Goal: Task Accomplishment & Management: Use online tool/utility

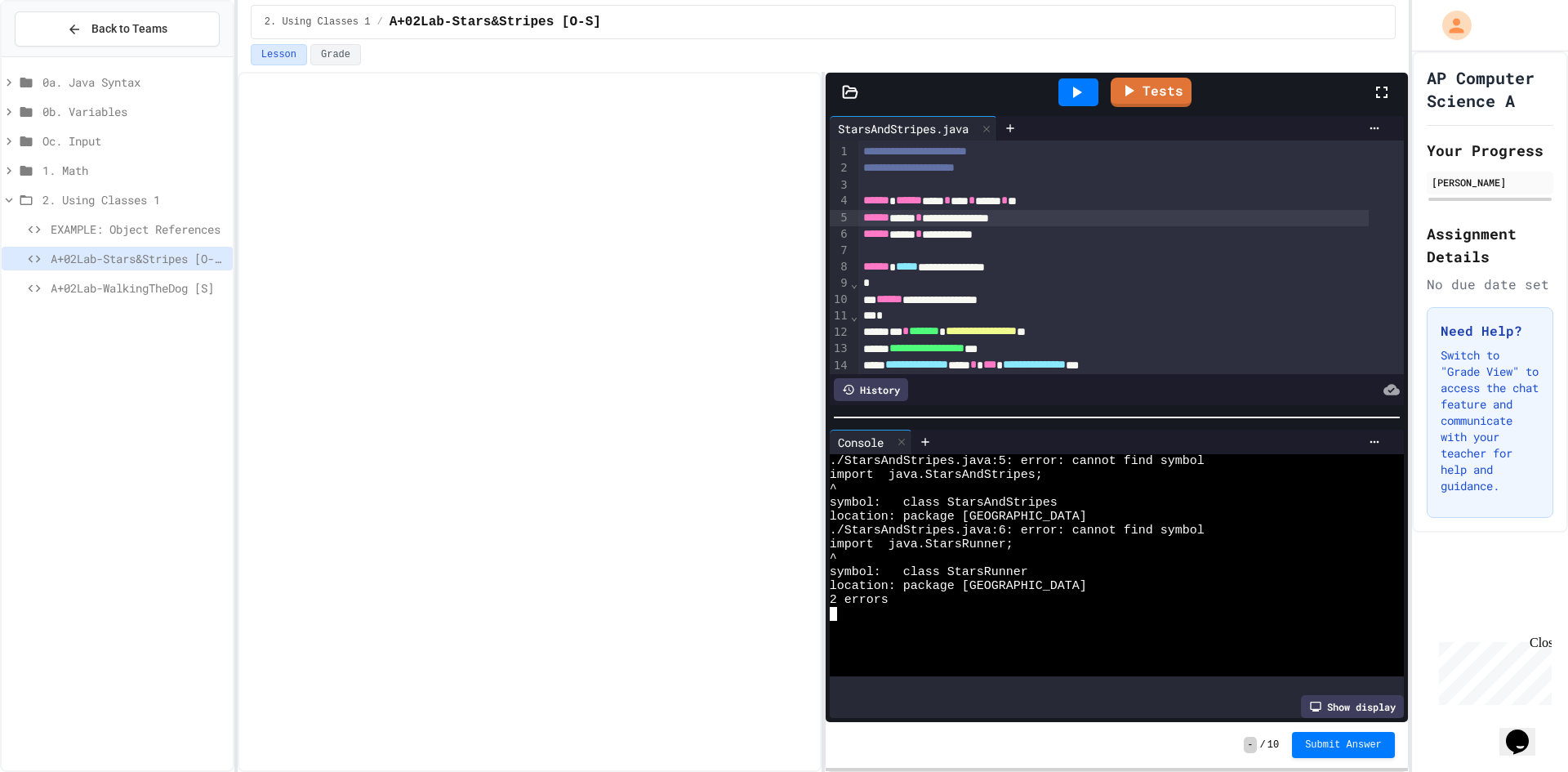
scroll to position [81, 0]
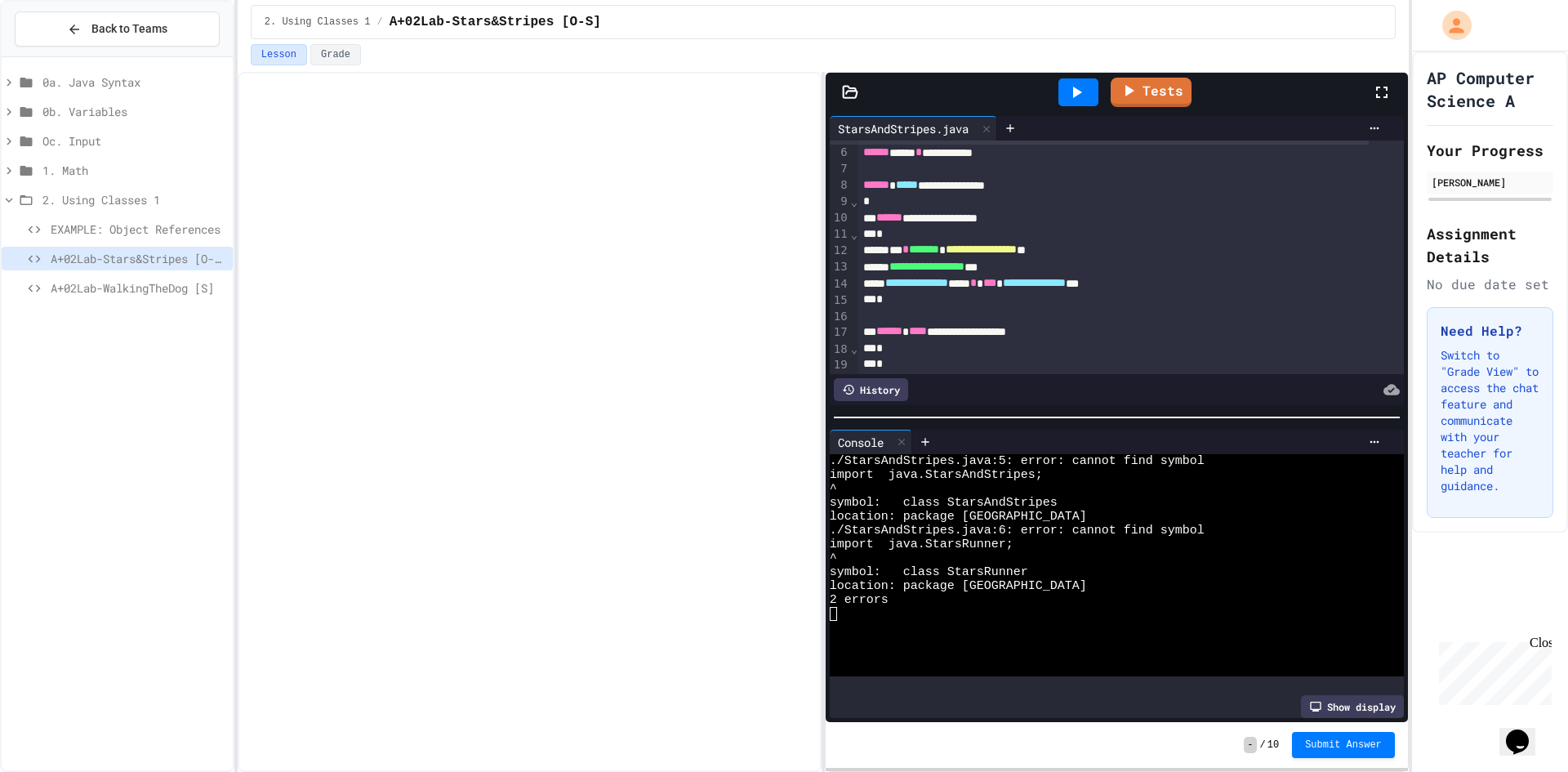
click at [200, 278] on div "A+02Lab-WalkingTheDog [S]" at bounding box center [117, 288] width 231 height 24
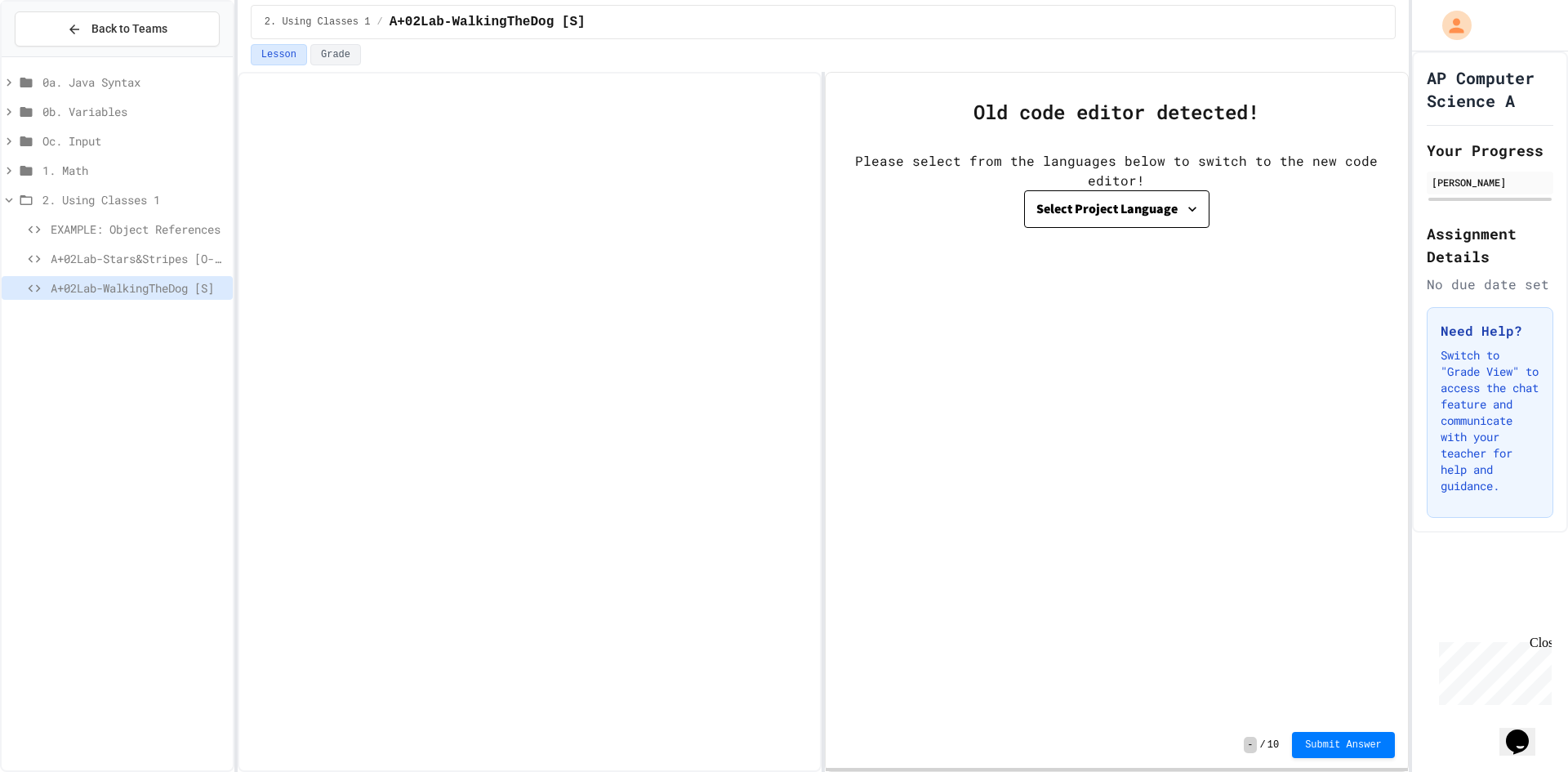
click at [201, 249] on div "A+02Lab-Stars&Stripes [O-S]" at bounding box center [117, 259] width 231 height 24
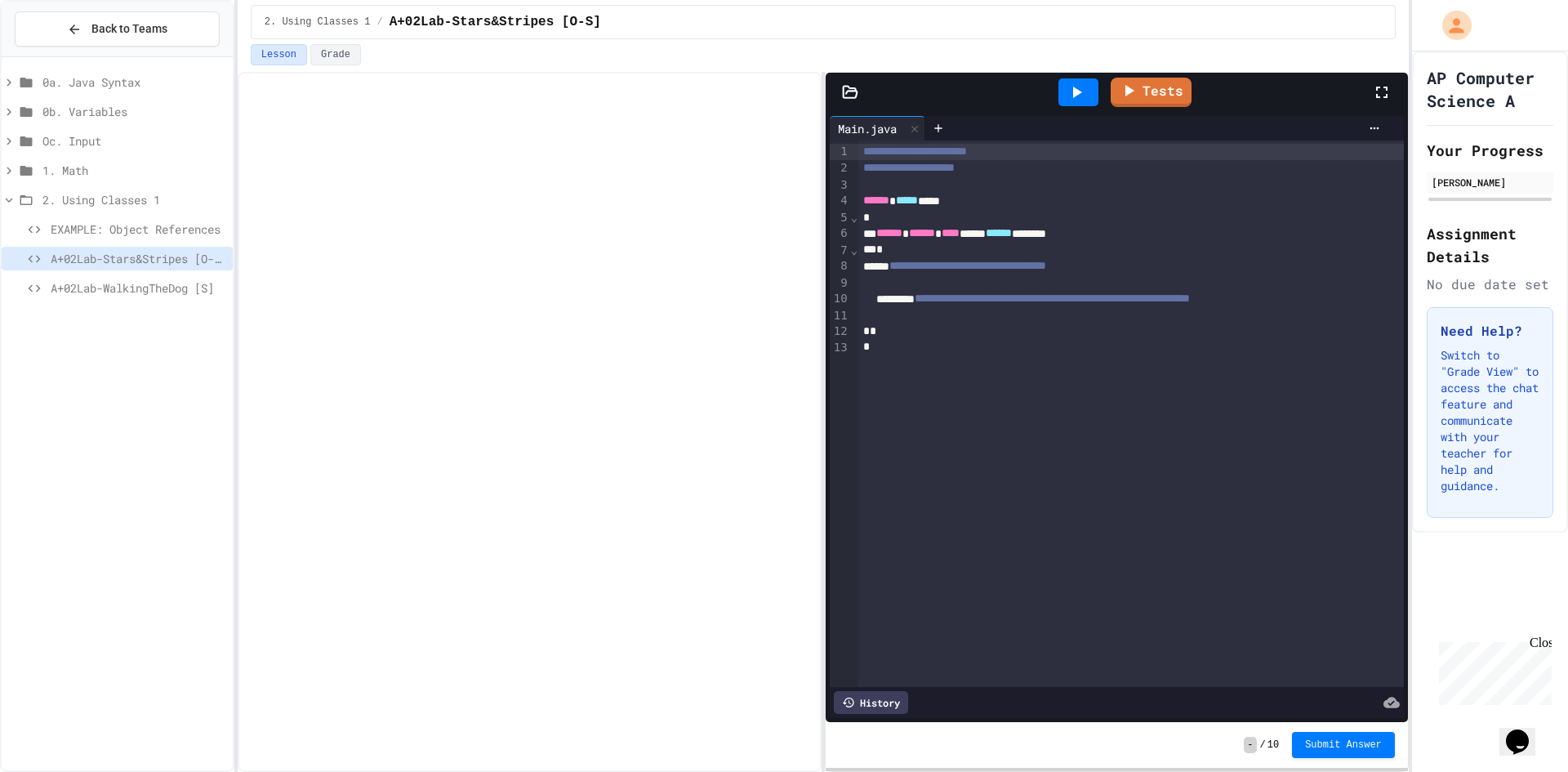
click at [208, 291] on span "A+02Lab-WalkingTheDog [S]" at bounding box center [139, 288] width 176 height 18
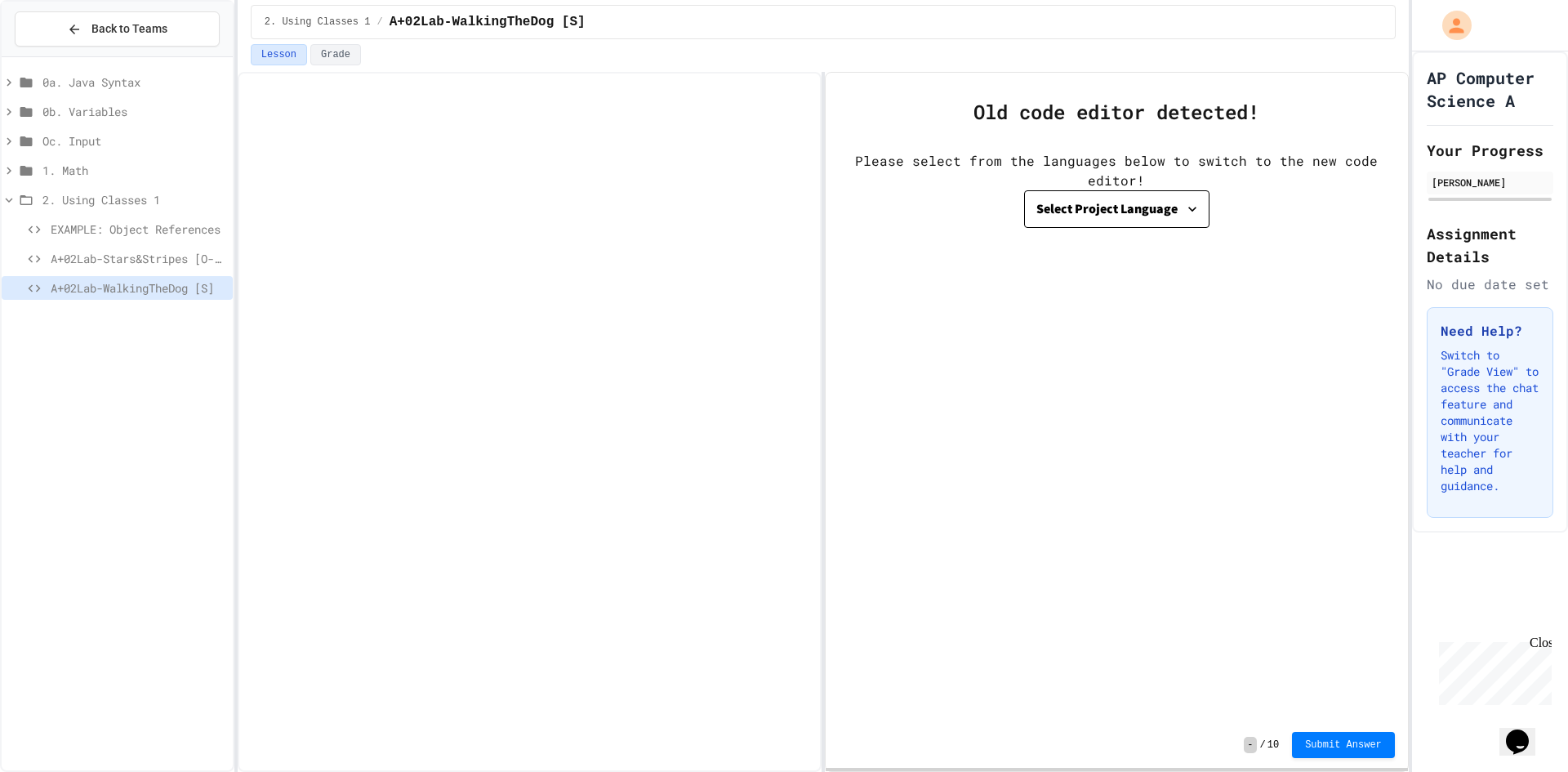
click at [1105, 217] on div "Select Project Language" at bounding box center [1107, 209] width 141 height 23
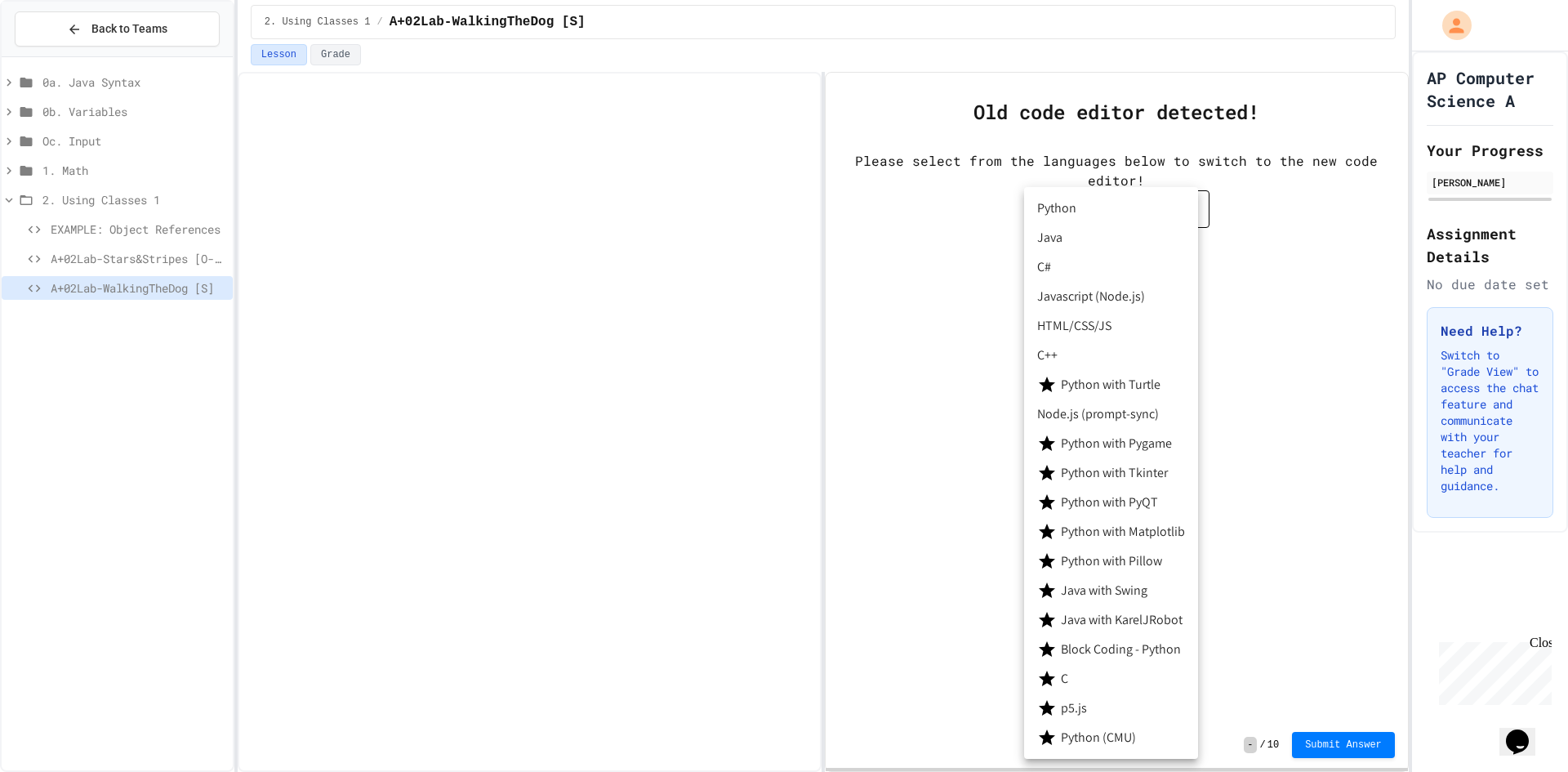
click at [1077, 247] on li "Java" at bounding box center [1112, 238] width 174 height 30
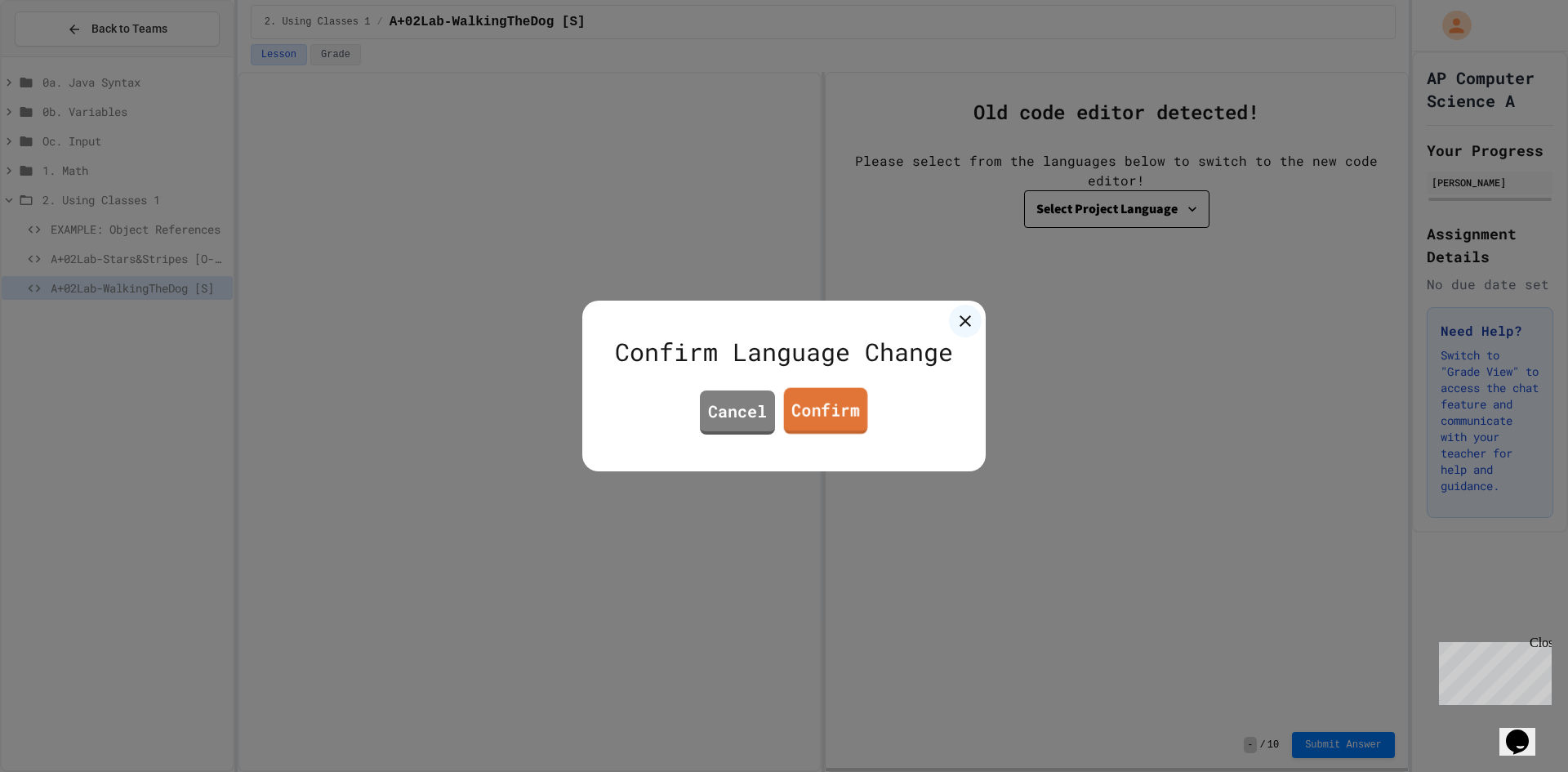
click at [834, 416] on link "Confirm" at bounding box center [826, 411] width 84 height 46
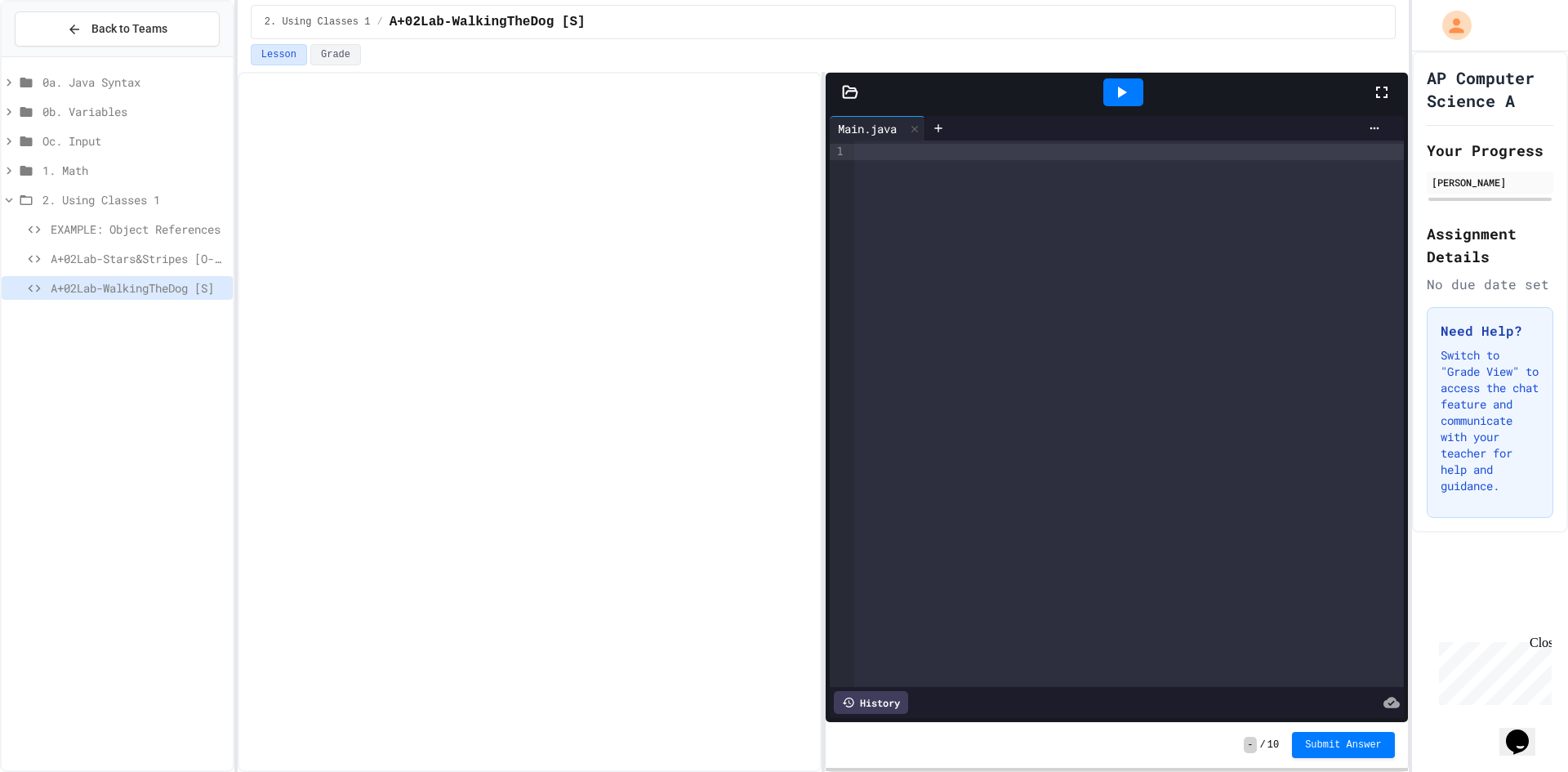
click at [193, 261] on span "A+02Lab-Stars&Stripes [O-S]" at bounding box center [139, 259] width 176 height 18
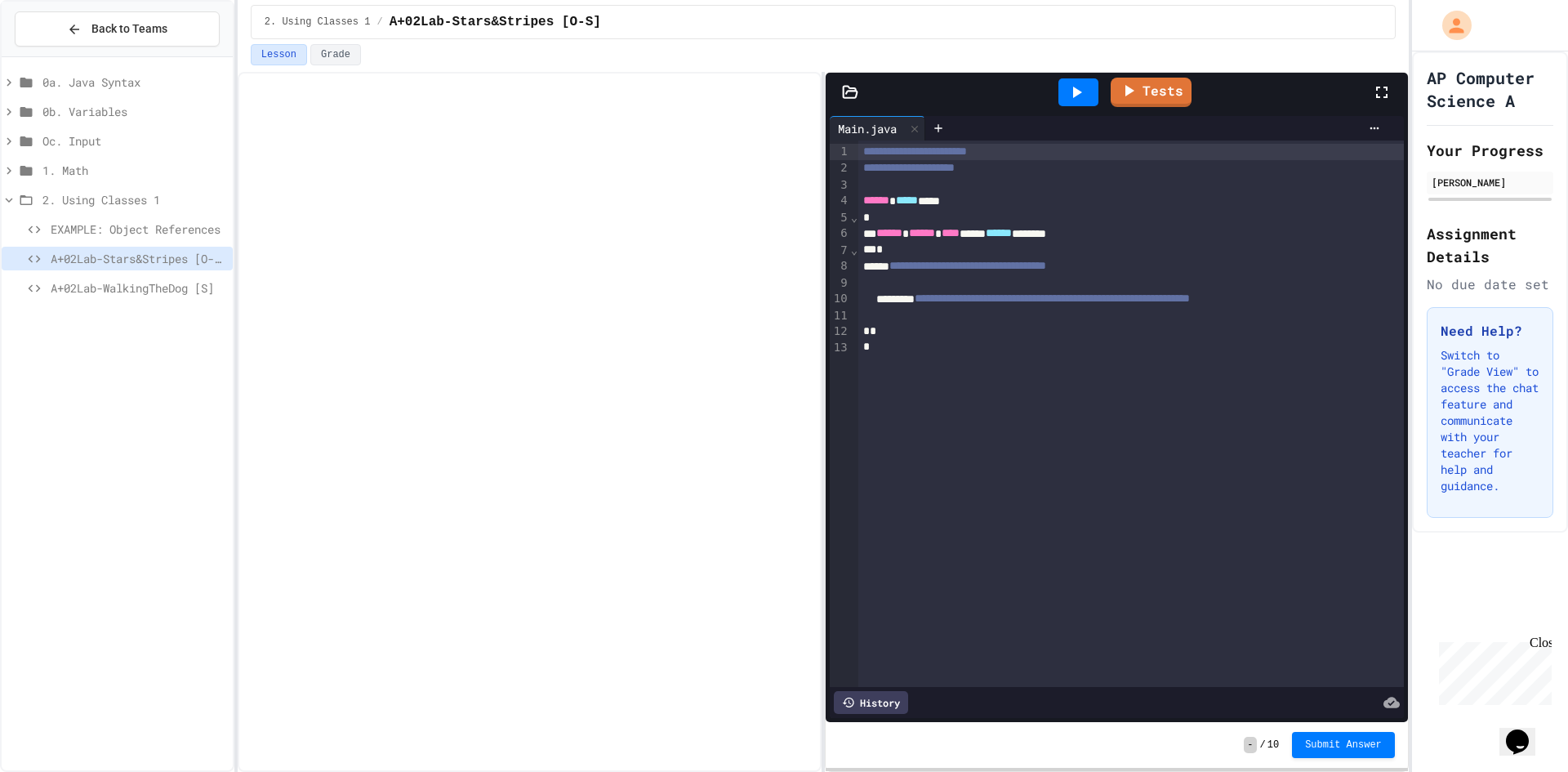
drag, startPoint x: 941, startPoint y: 125, endPoint x: 1010, endPoint y: 131, distance: 69.3
click at [1010, 131] on div at bounding box center [1157, 129] width 462 height 25
click at [932, 128] on div at bounding box center [939, 129] width 26 height 25
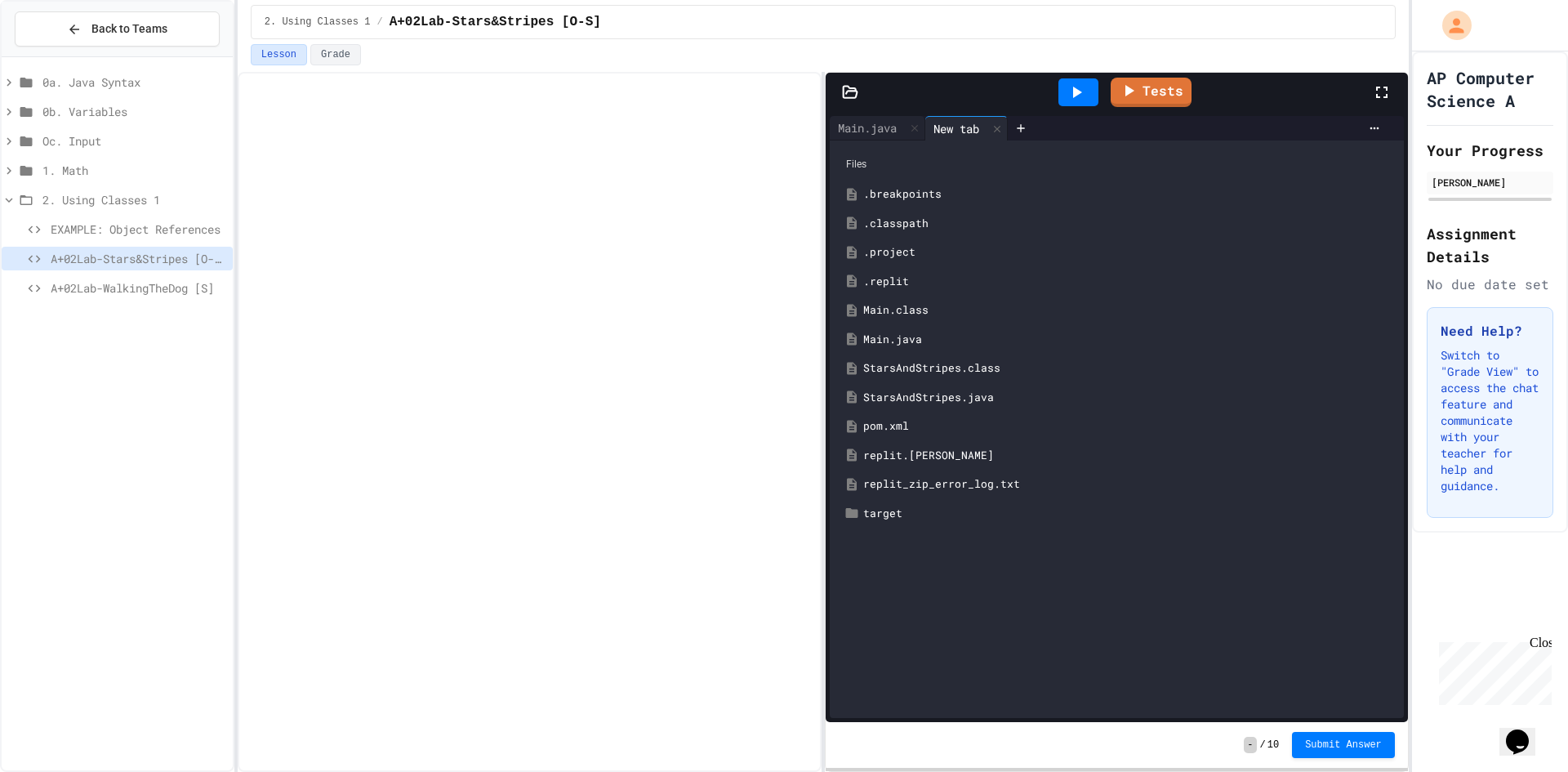
click at [958, 374] on div "StarsAndStripes.class" at bounding box center [1128, 369] width 531 height 17
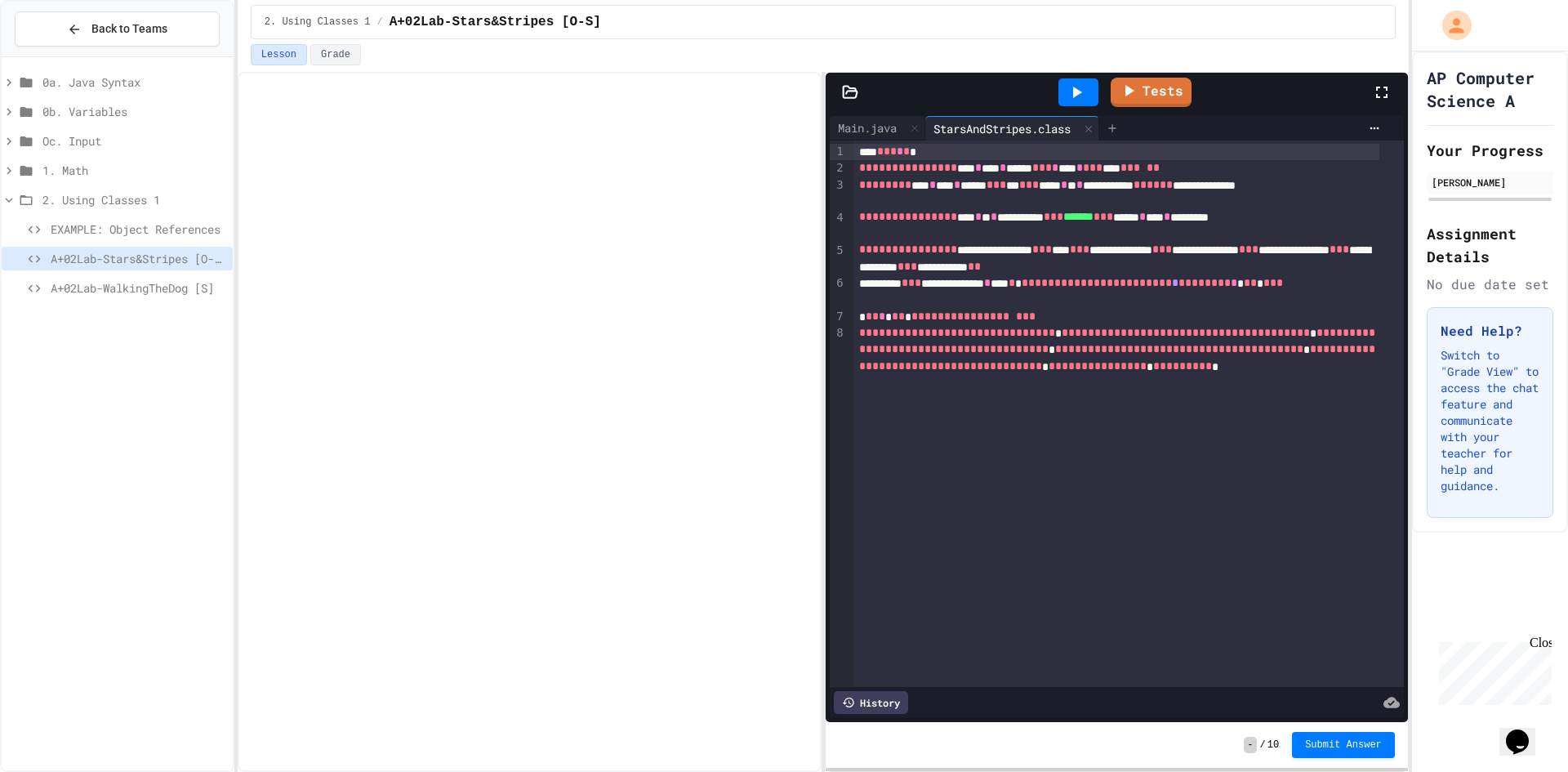
click at [1117, 127] on icon at bounding box center [1112, 129] width 13 height 13
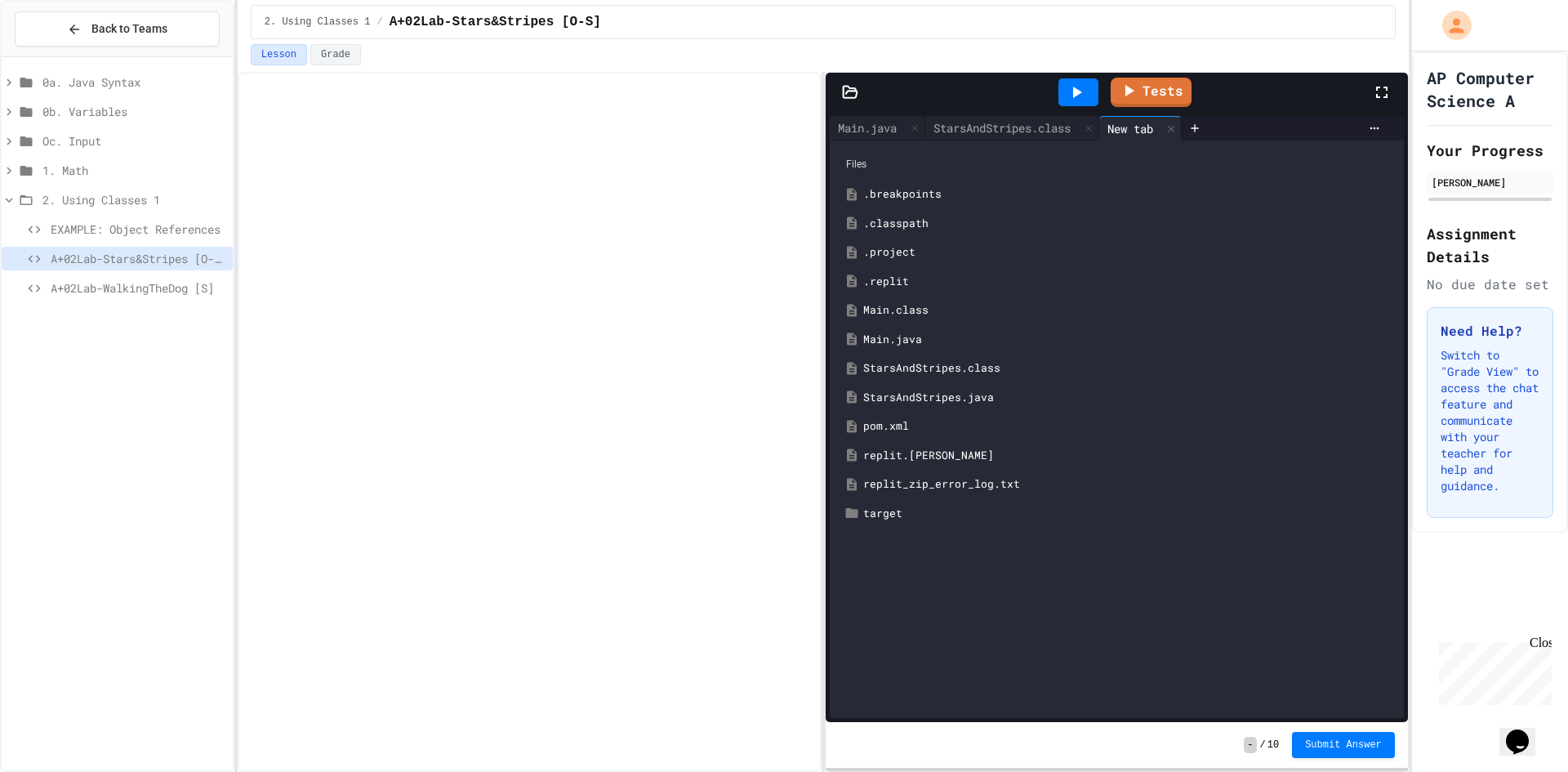
click at [933, 400] on div "StarsAndStripes.java" at bounding box center [1128, 398] width 531 height 17
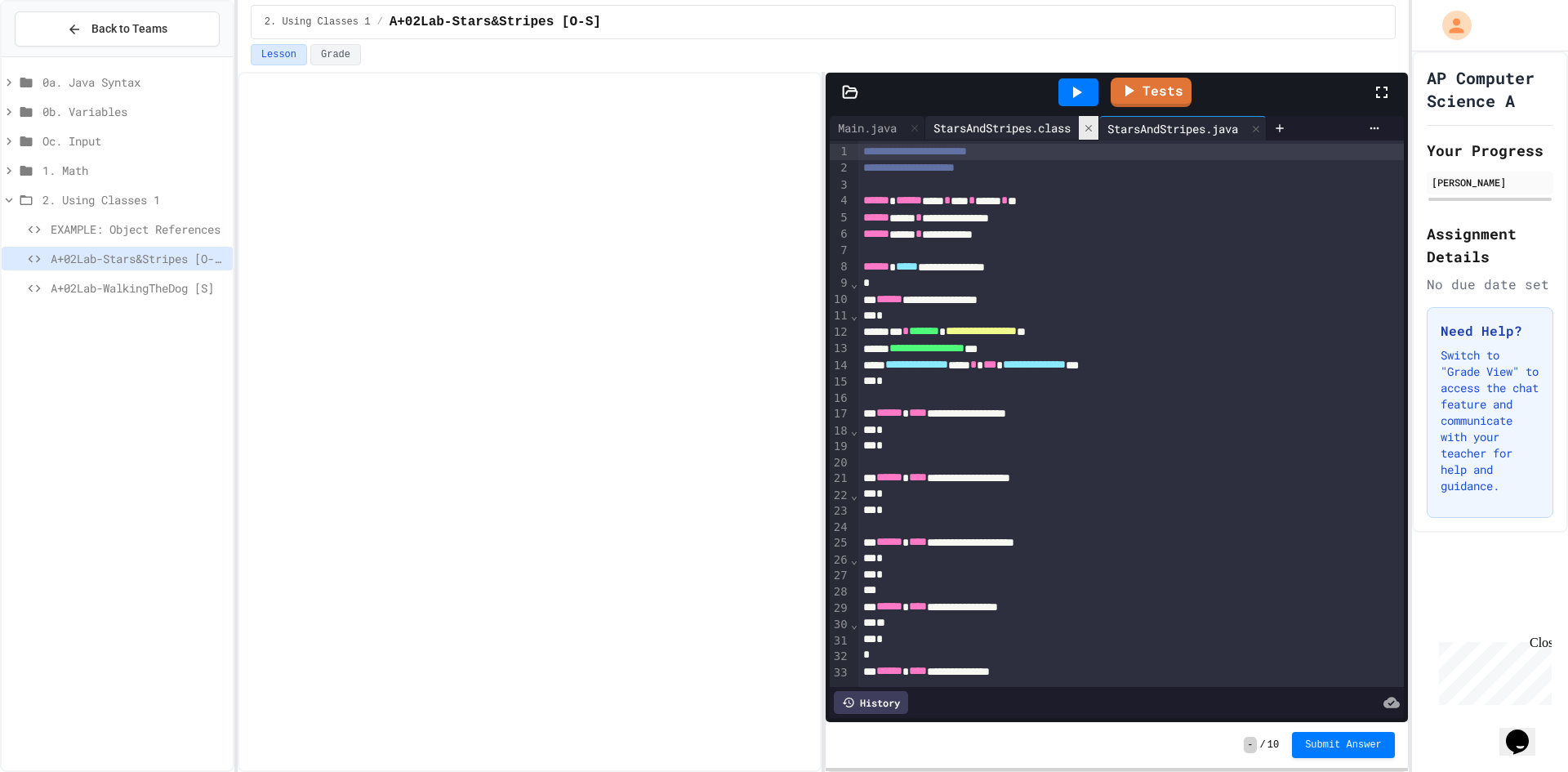
click at [1099, 132] on div at bounding box center [1088, 129] width 19 height 24
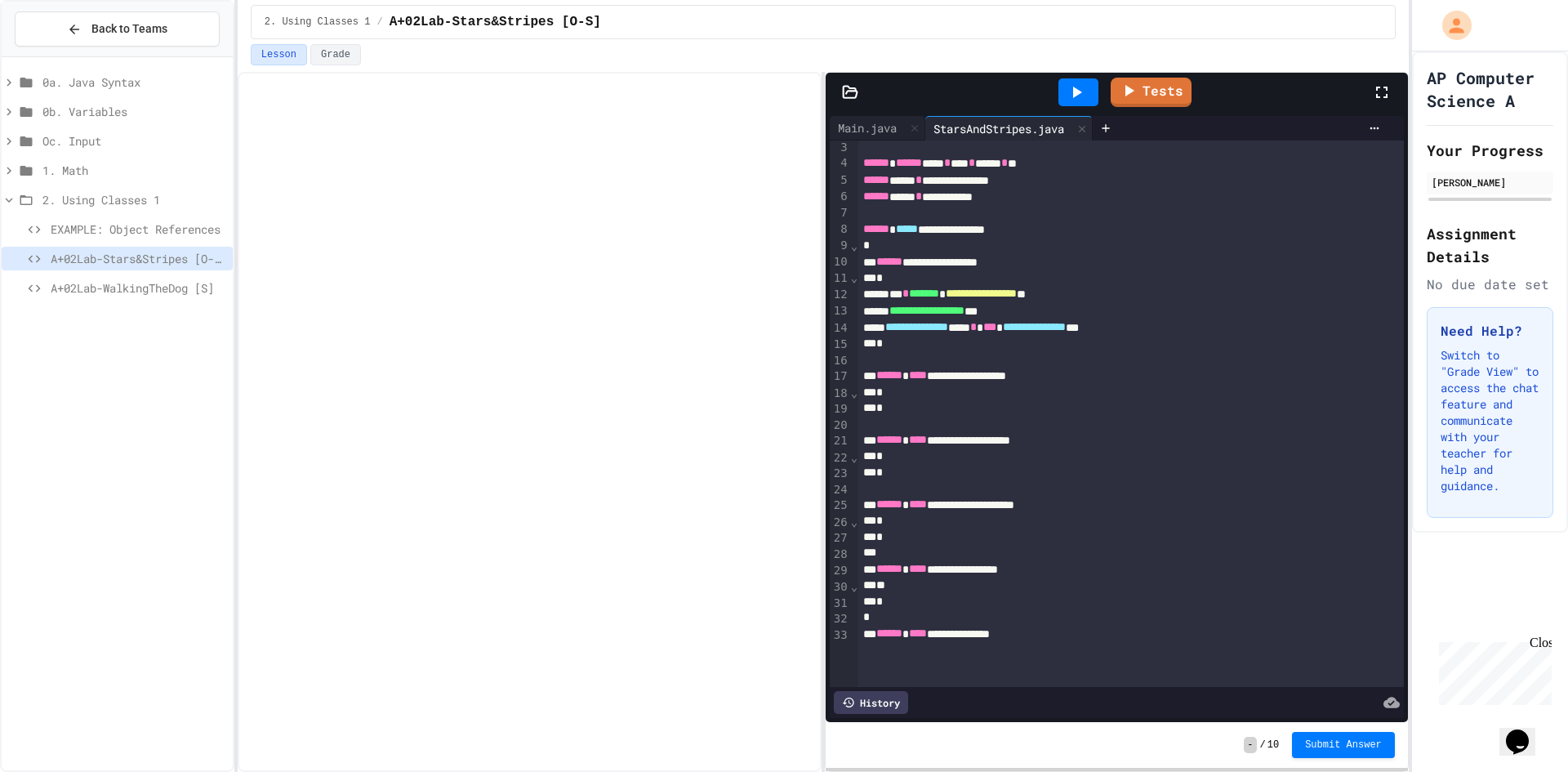
scroll to position [70, 0]
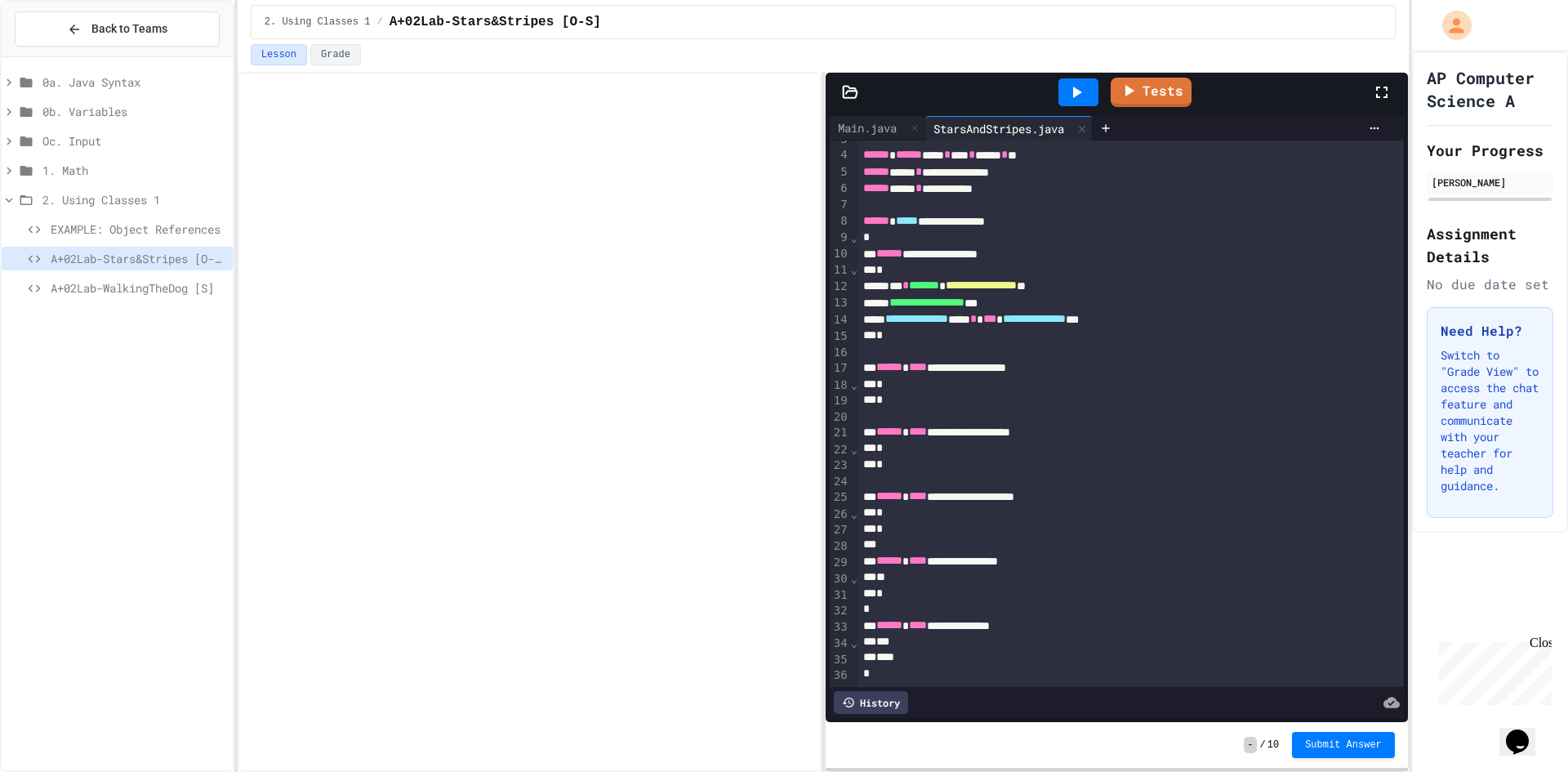
click at [1027, 570] on div "*" at bounding box center [1113, 578] width 511 height 17
click at [982, 377] on div "*" at bounding box center [1113, 386] width 511 height 17
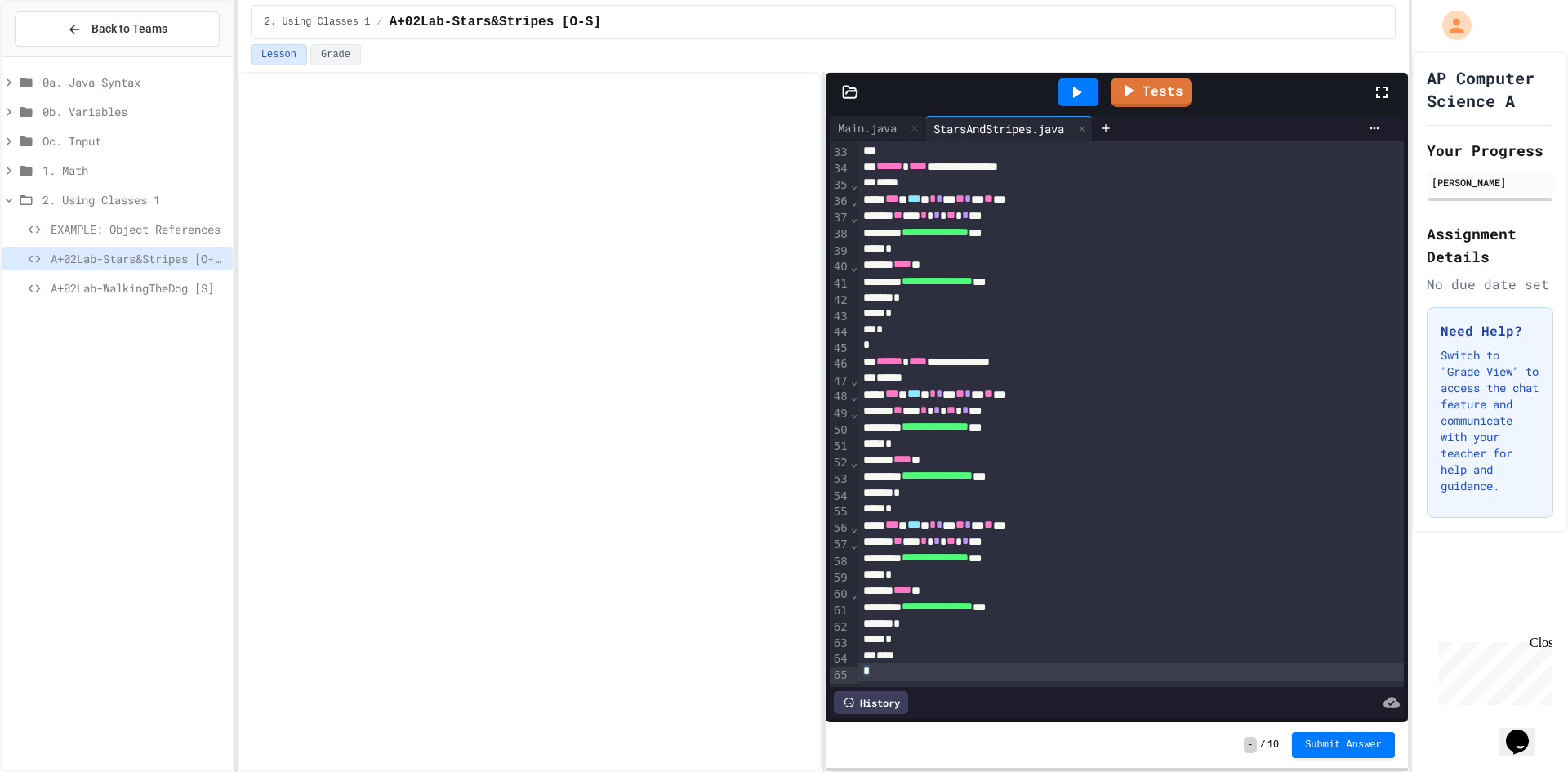
scroll to position [0, 0]
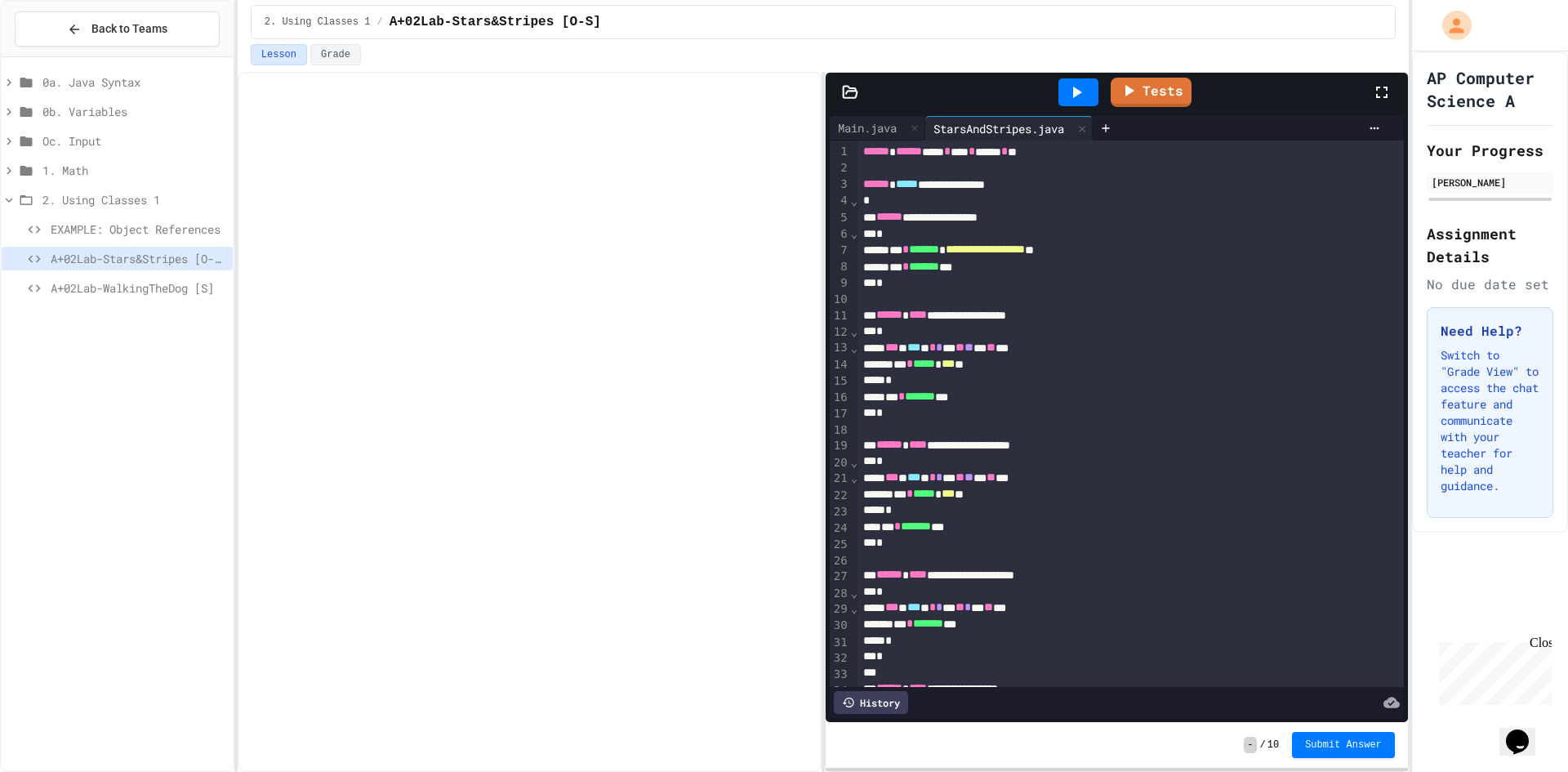
click at [1088, 88] on div at bounding box center [1078, 92] width 40 height 28
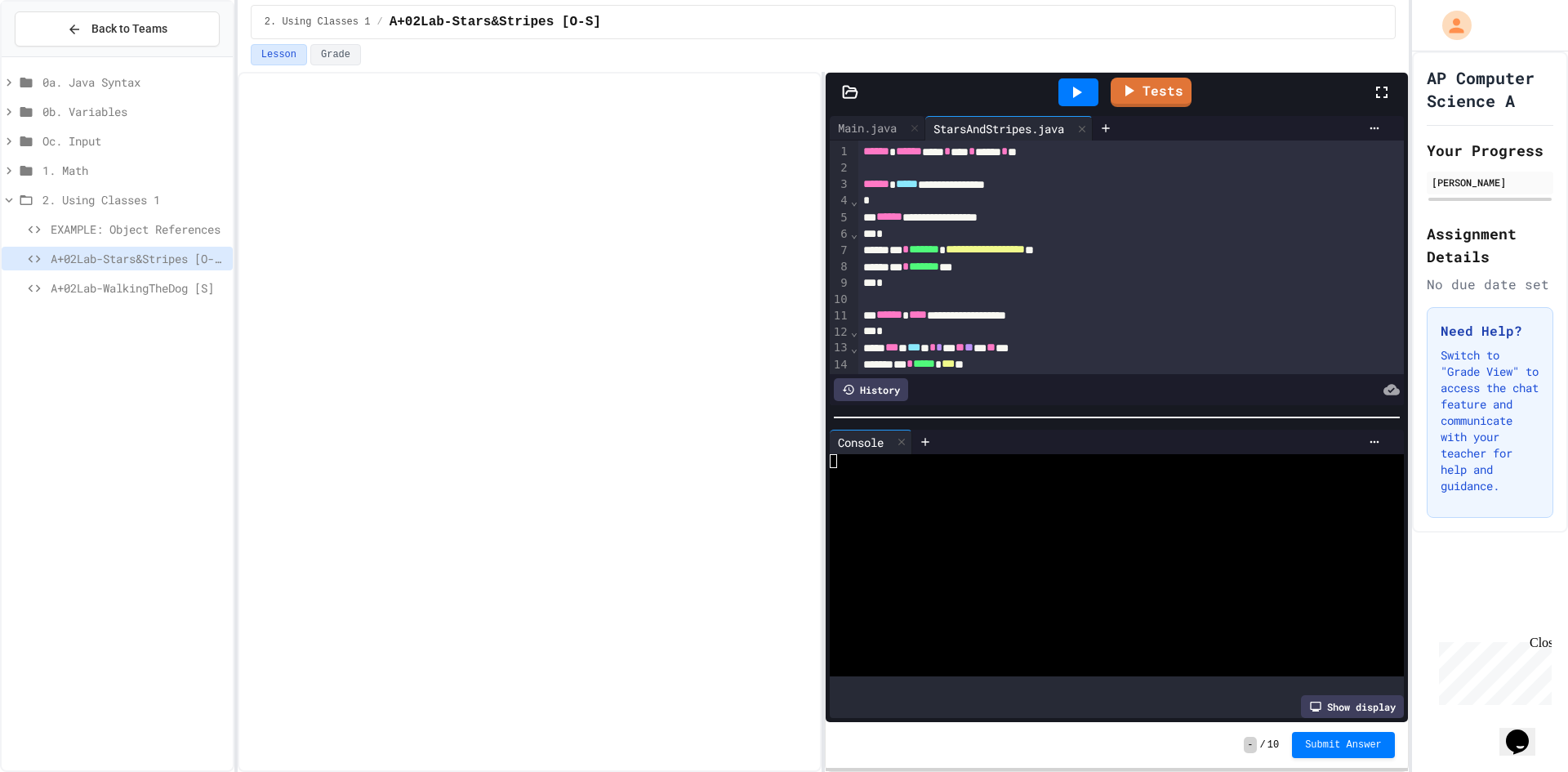
click at [925, 469] on div at bounding box center [1101, 475] width 544 height 14
click at [1325, 695] on div "Show display" at bounding box center [1352, 706] width 103 height 23
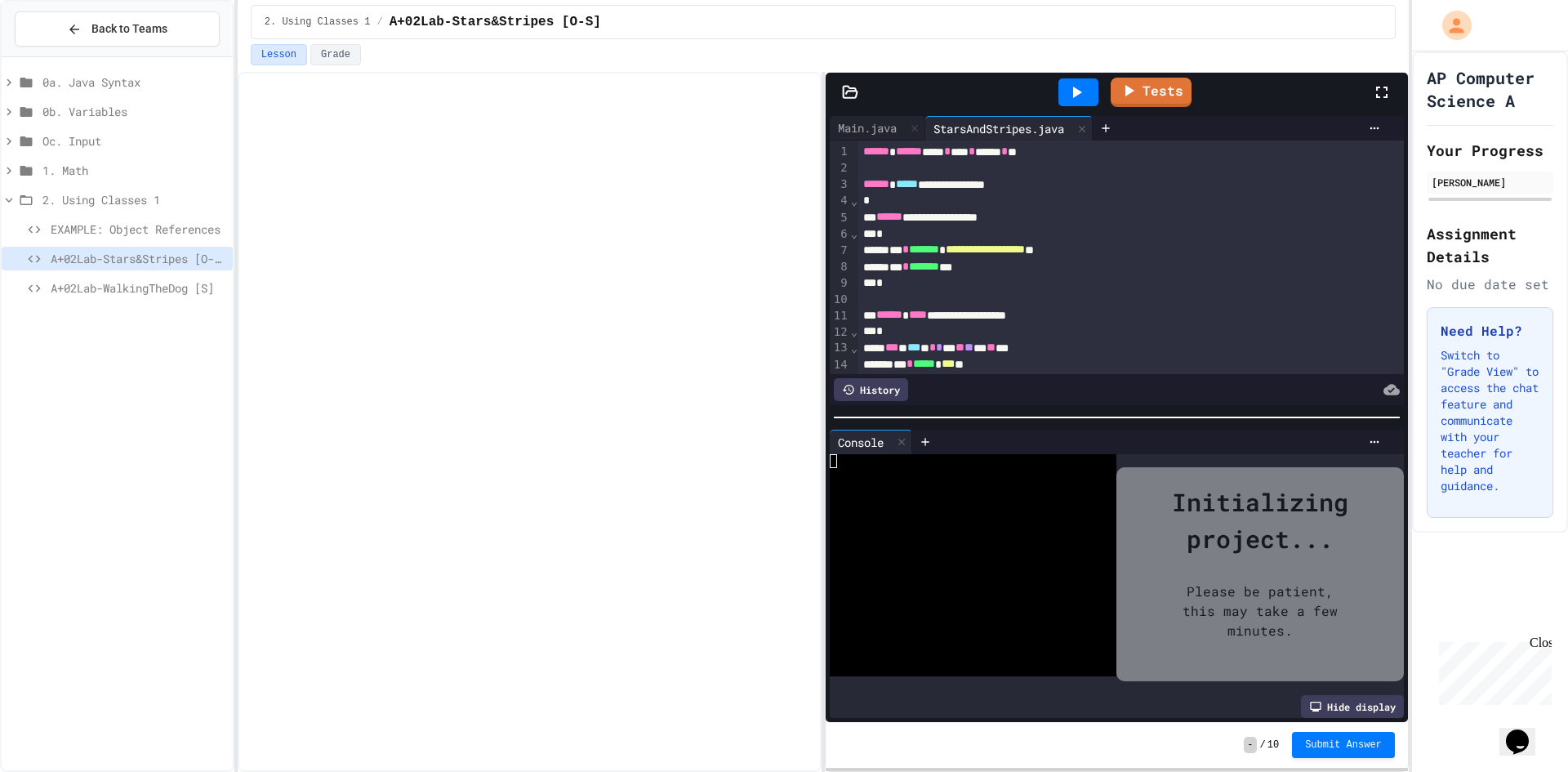
click at [860, 503] on div at bounding box center [962, 503] width 264 height 14
click at [880, 135] on div "Main.java" at bounding box center [867, 128] width 75 height 18
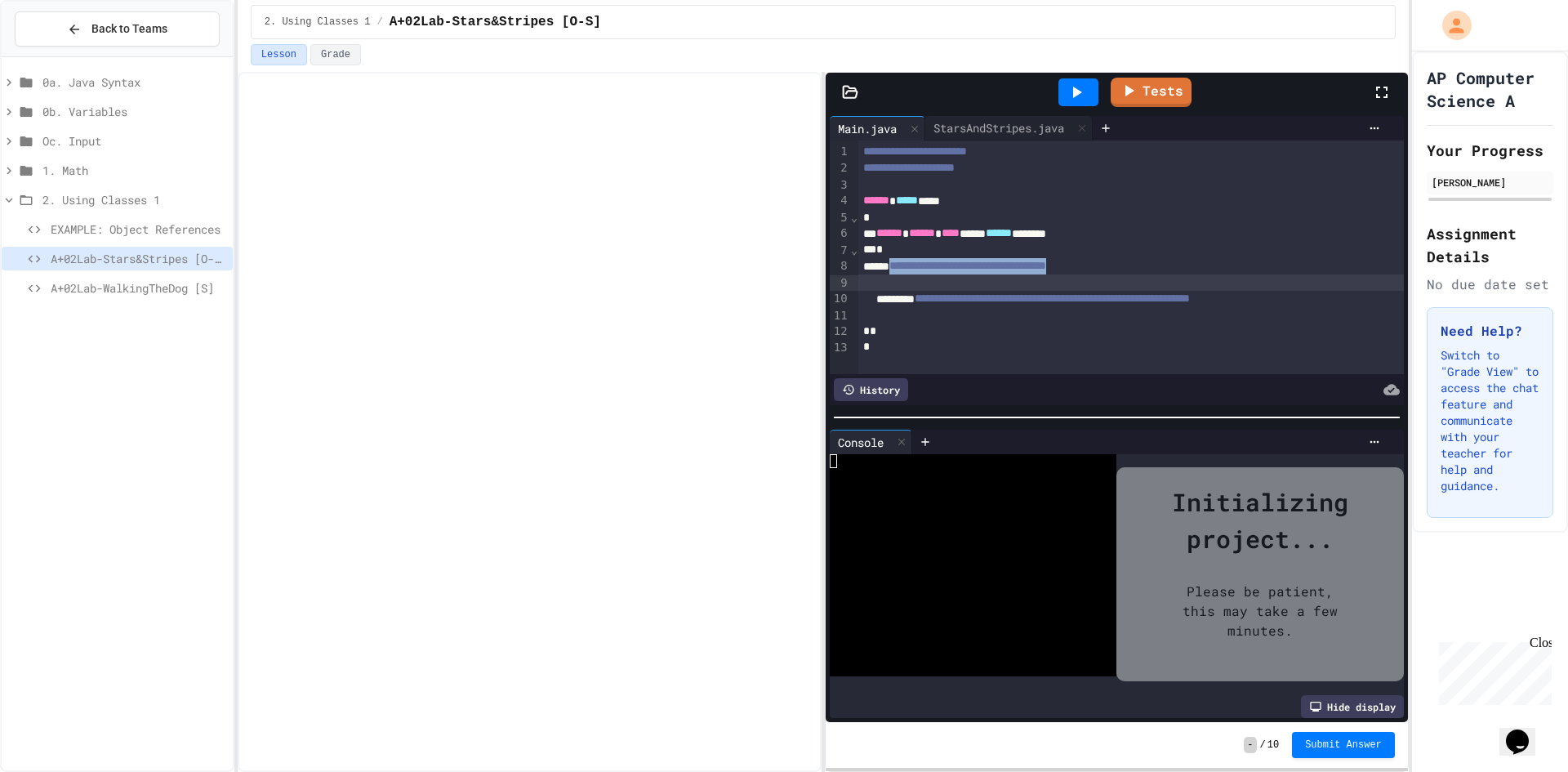
scroll to position [4, 0]
drag, startPoint x: 898, startPoint y: 266, endPoint x: 941, endPoint y: 292, distance: 50.2
click at [941, 292] on div "**********" at bounding box center [1131, 257] width 546 height 234
drag, startPoint x: 898, startPoint y: 267, endPoint x: 1325, endPoint y: 264, distance: 427.0
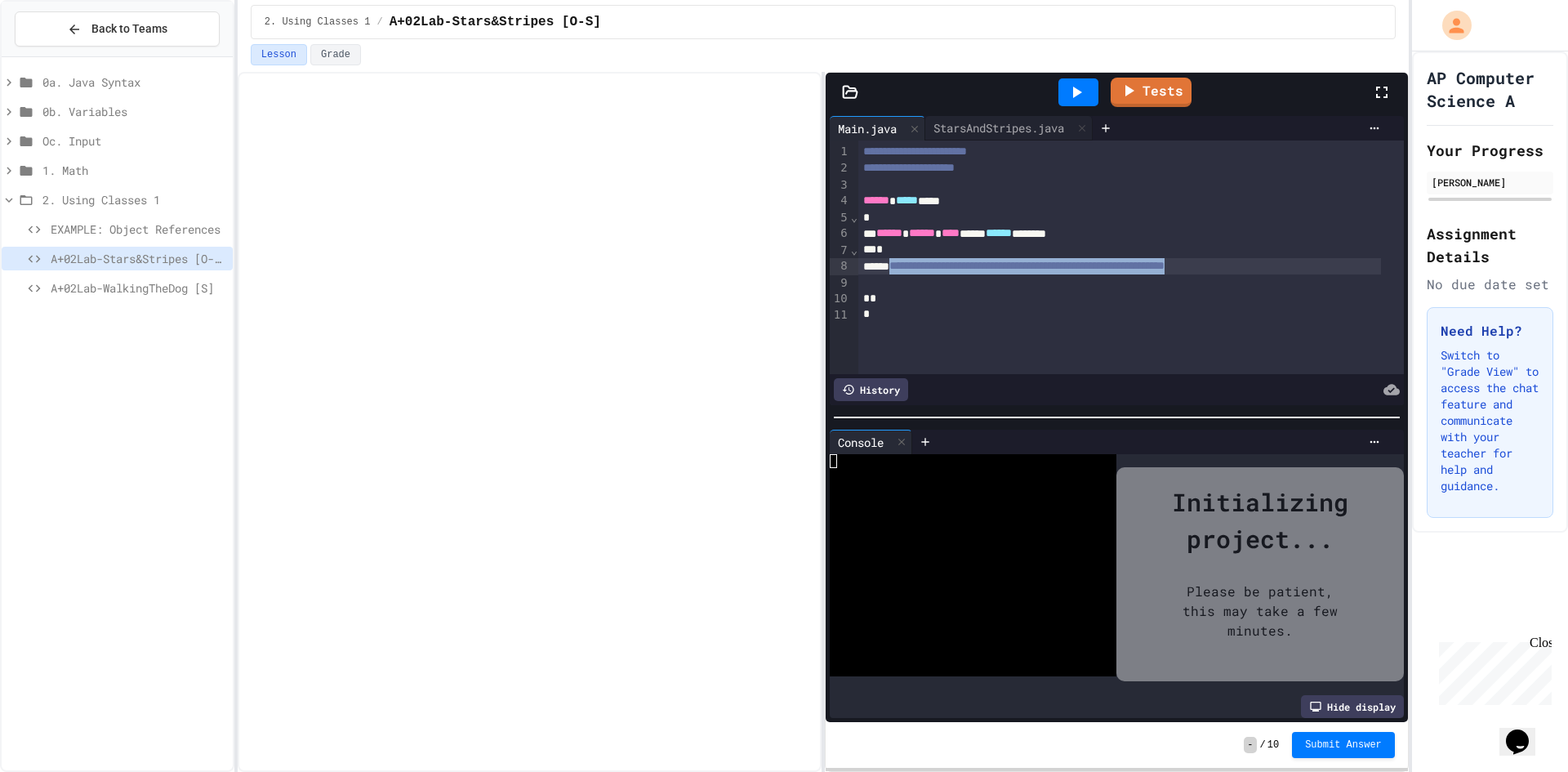
click at [1325, 264] on div "**********" at bounding box center [1120, 266] width 523 height 17
click at [1070, 89] on icon at bounding box center [1076, 92] width 19 height 19
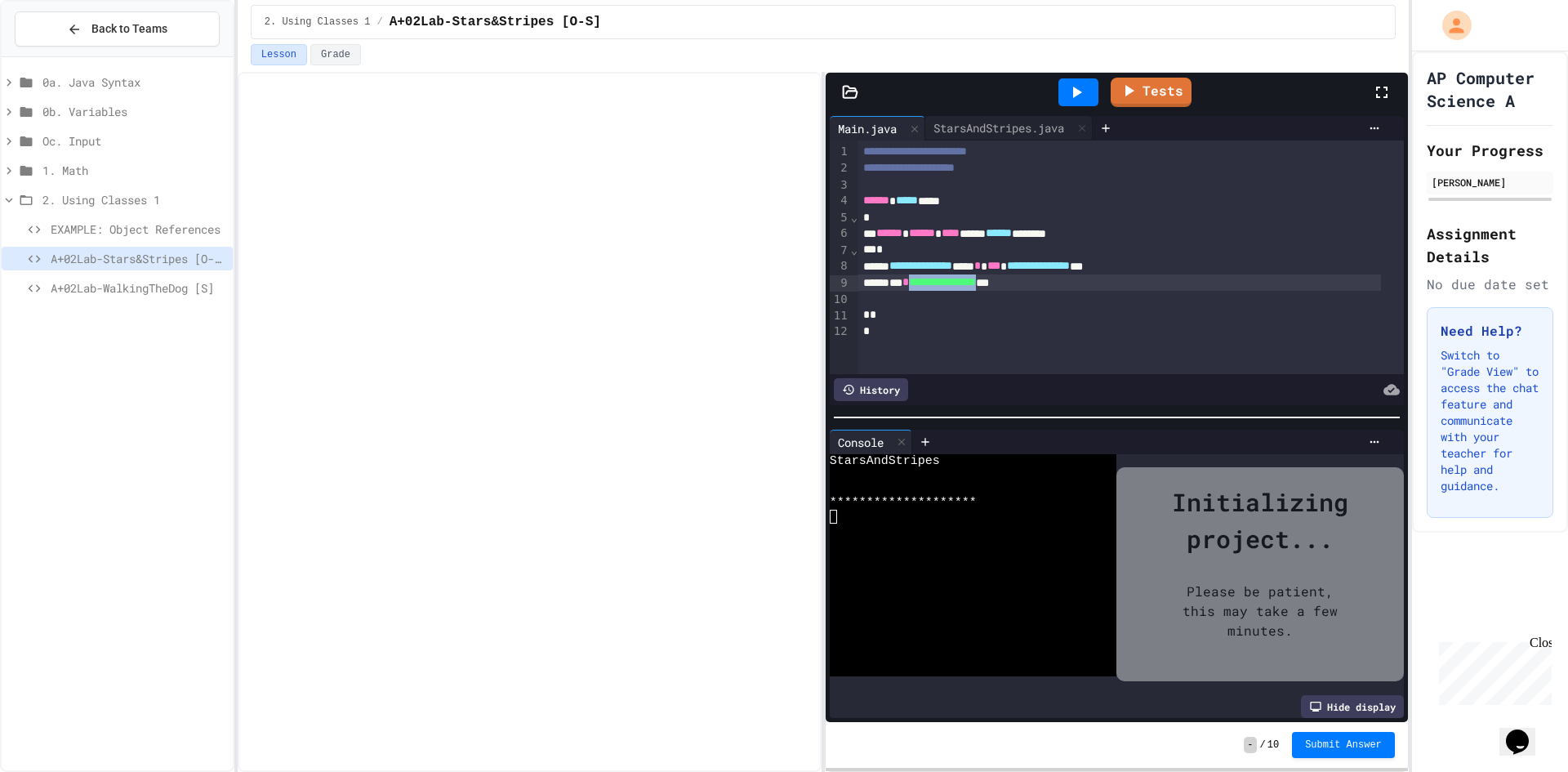
drag, startPoint x: 1027, startPoint y: 286, endPoint x: 923, endPoint y: 286, distance: 104.0
click at [923, 286] on div "**********" at bounding box center [1120, 283] width 523 height 17
click at [1016, 300] on div at bounding box center [1131, 300] width 546 height 17
click at [1067, 92] on icon at bounding box center [1076, 92] width 19 height 19
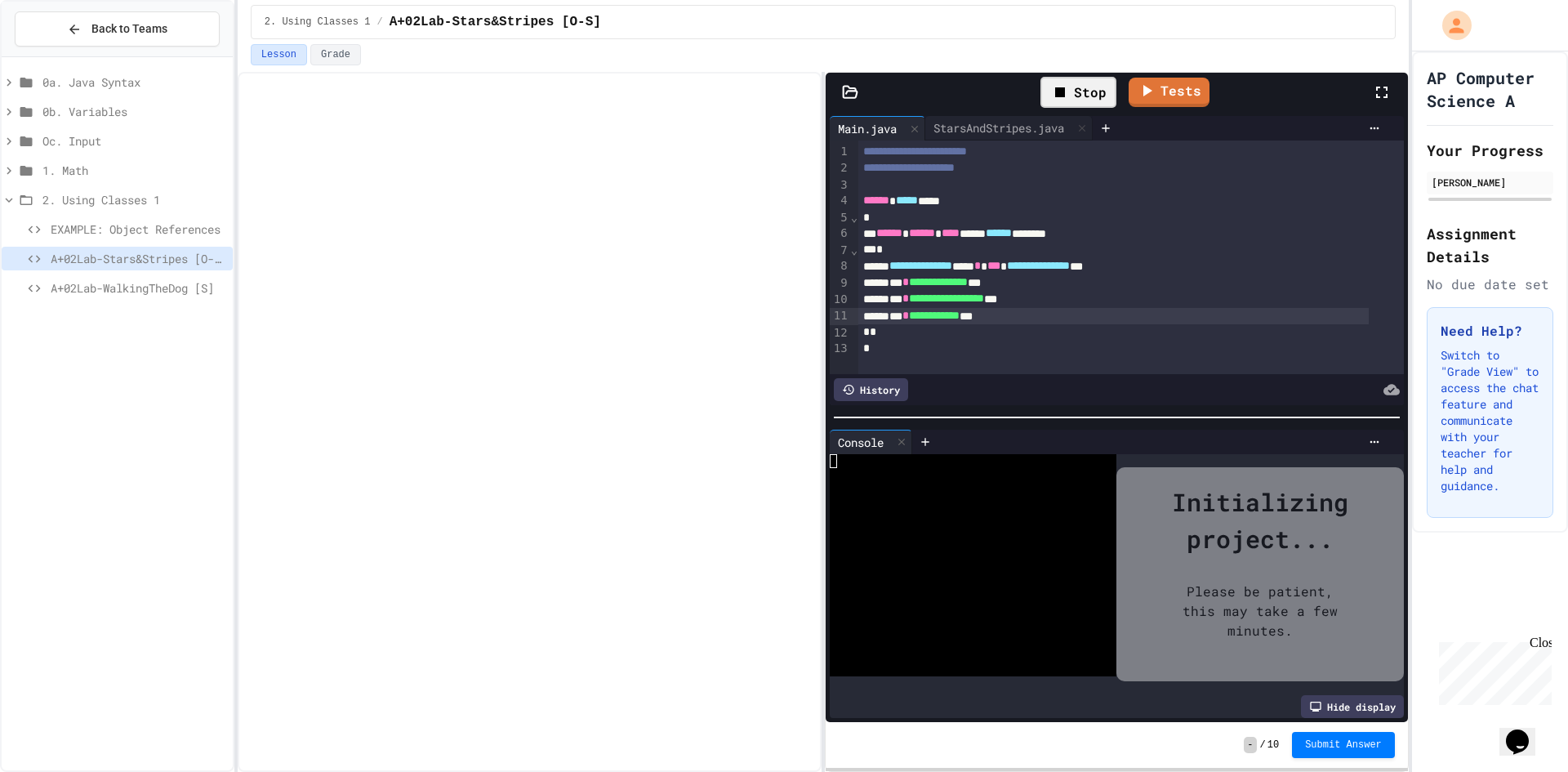
scroll to position [153, 0]
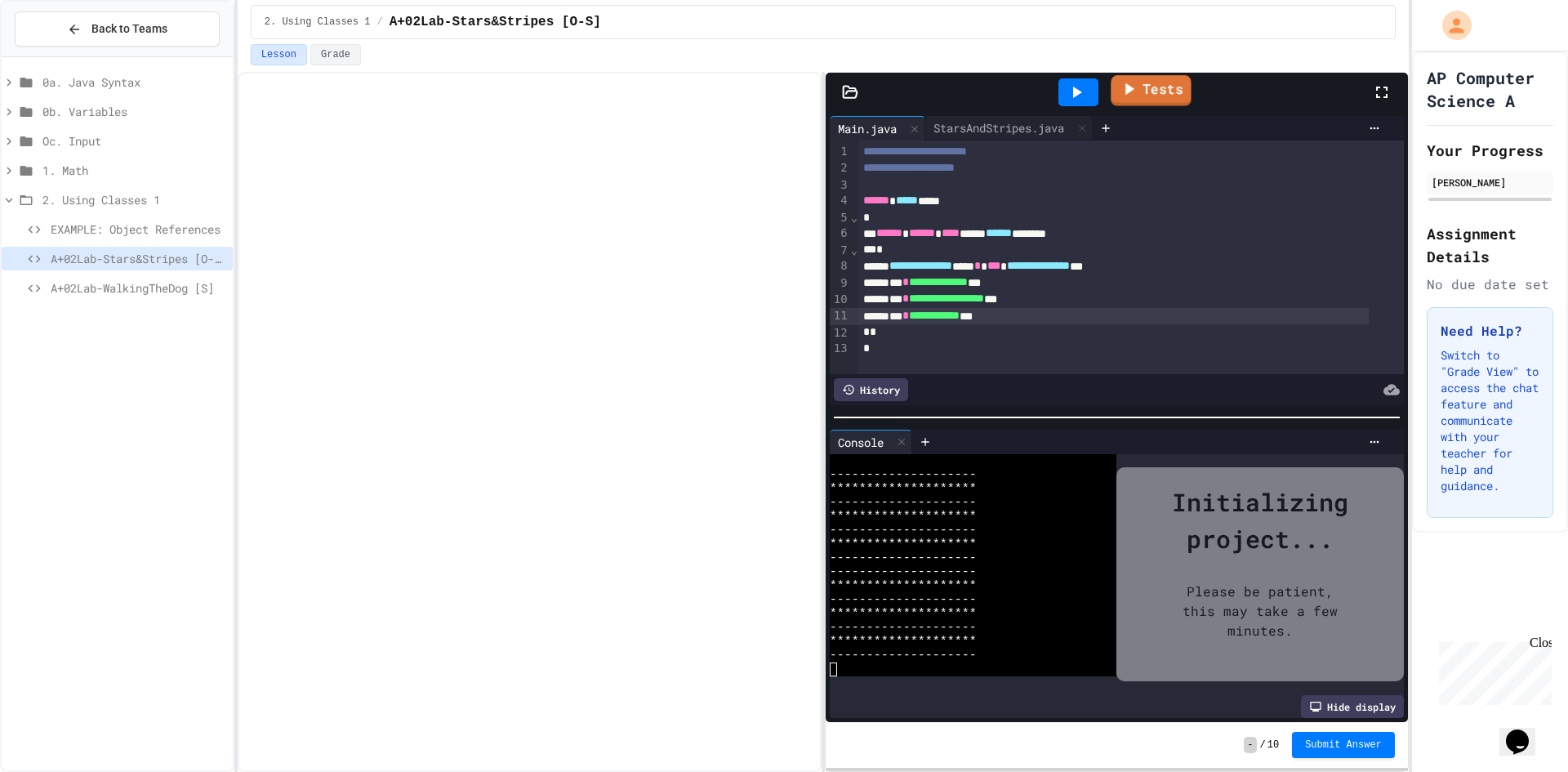
click at [1146, 87] on link "Tests" at bounding box center [1151, 91] width 80 height 31
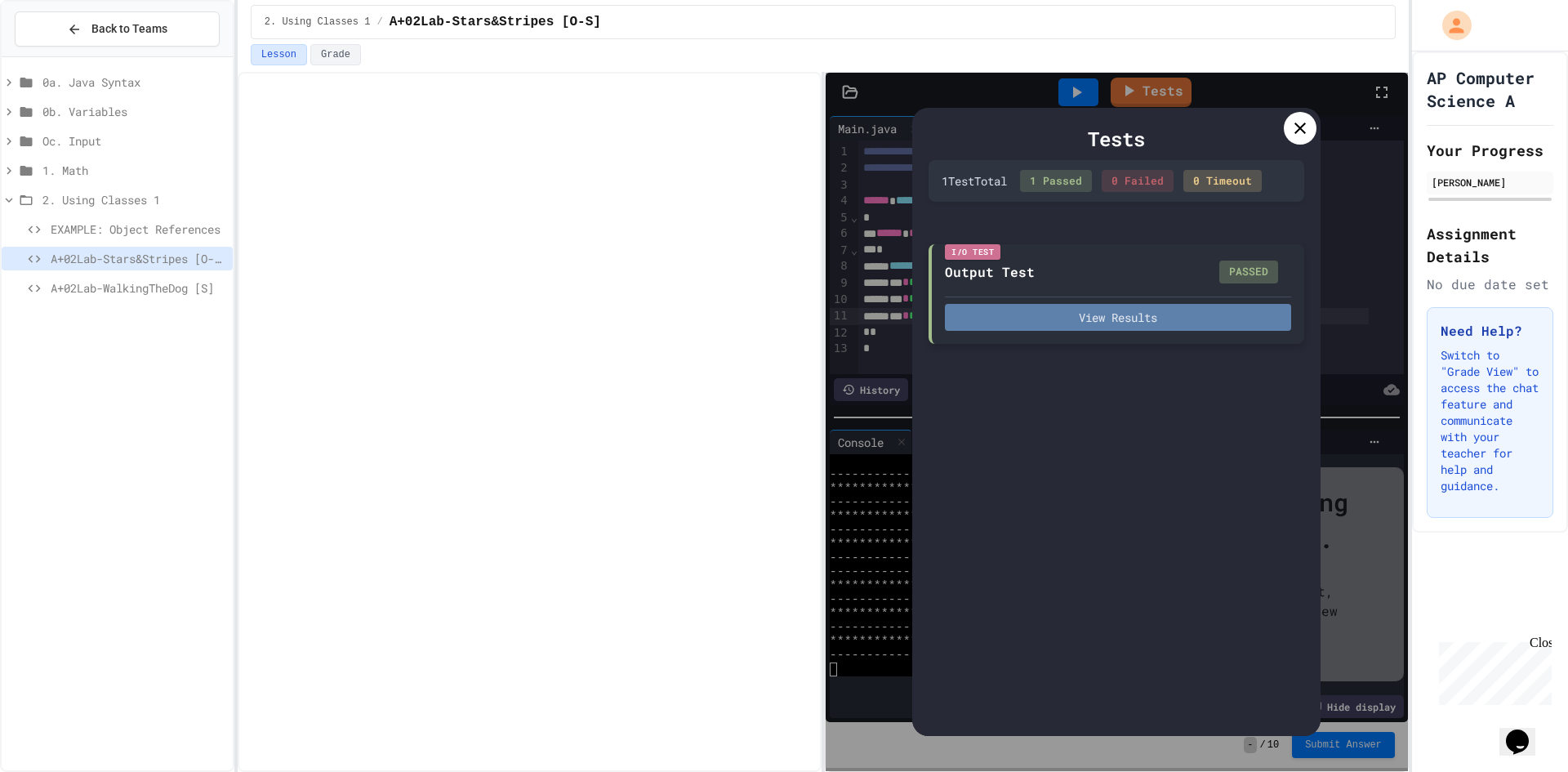
click at [1184, 313] on button "View Results" at bounding box center [1118, 317] width 346 height 27
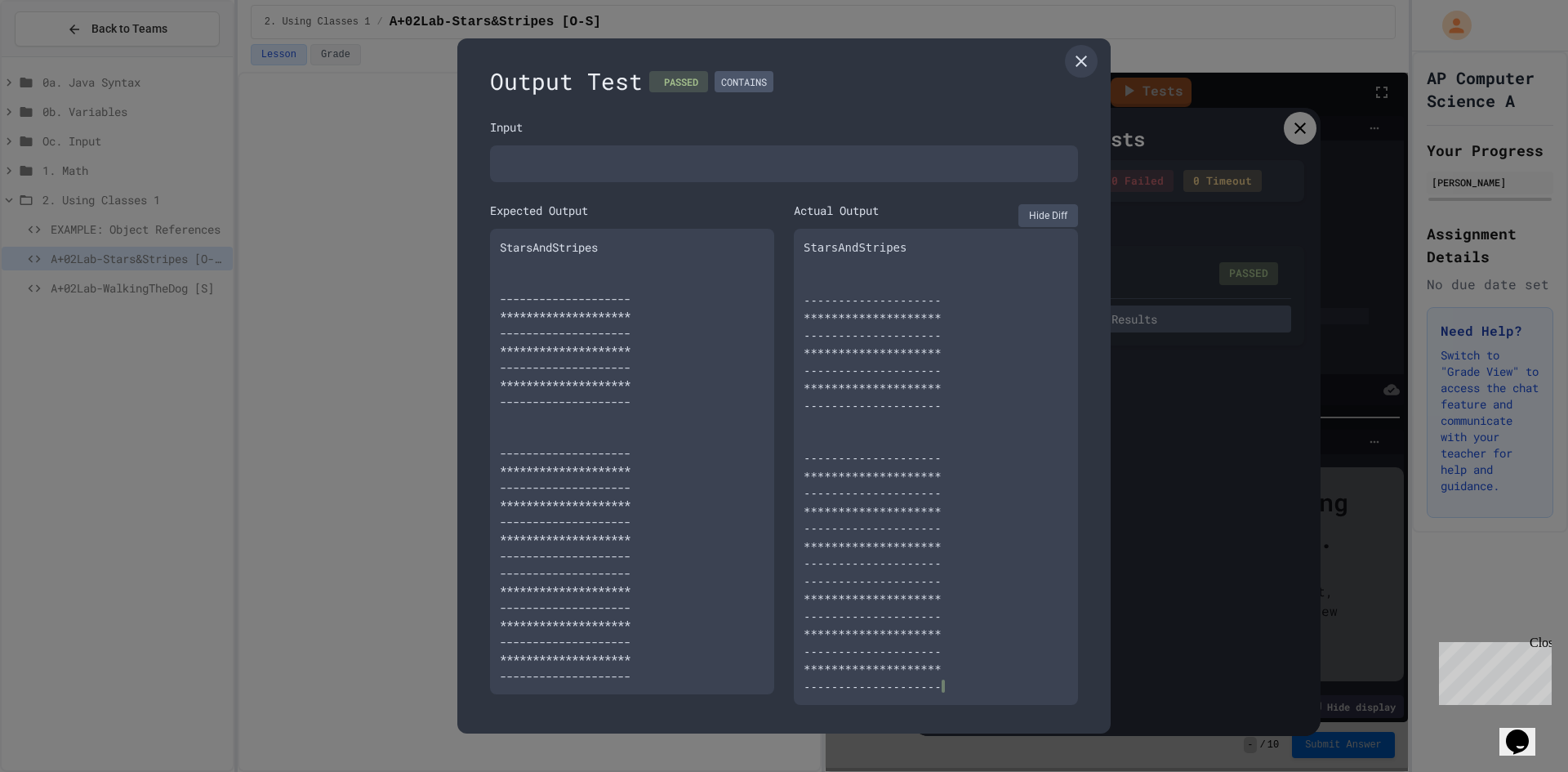
scroll to position [23, 0]
click at [929, 275] on div "**********" at bounding box center [936, 463] width 264 height 457
click at [1065, 78] on link at bounding box center [1081, 67] width 32 height 32
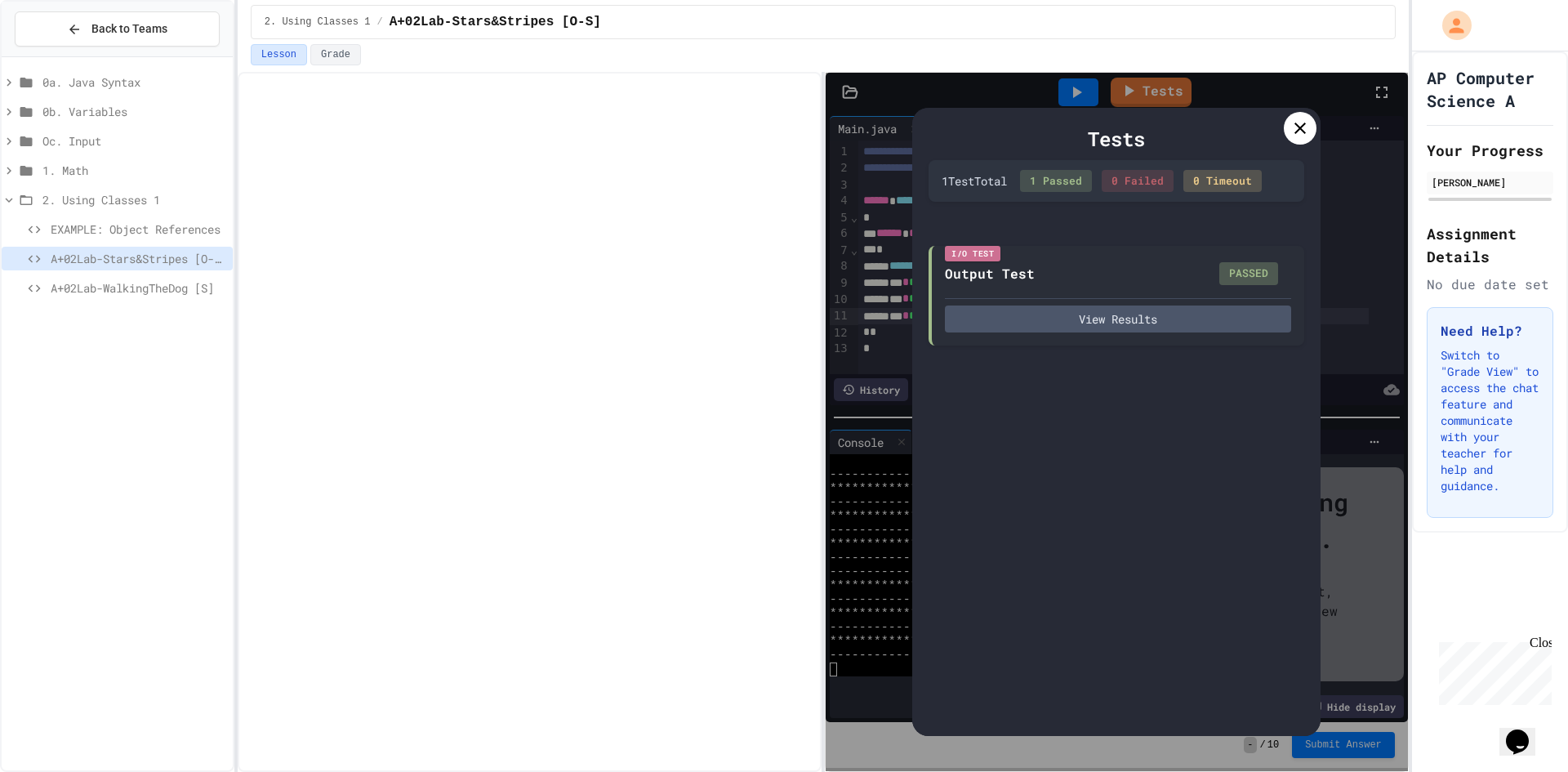
click at [1307, 124] on icon at bounding box center [1300, 128] width 19 height 19
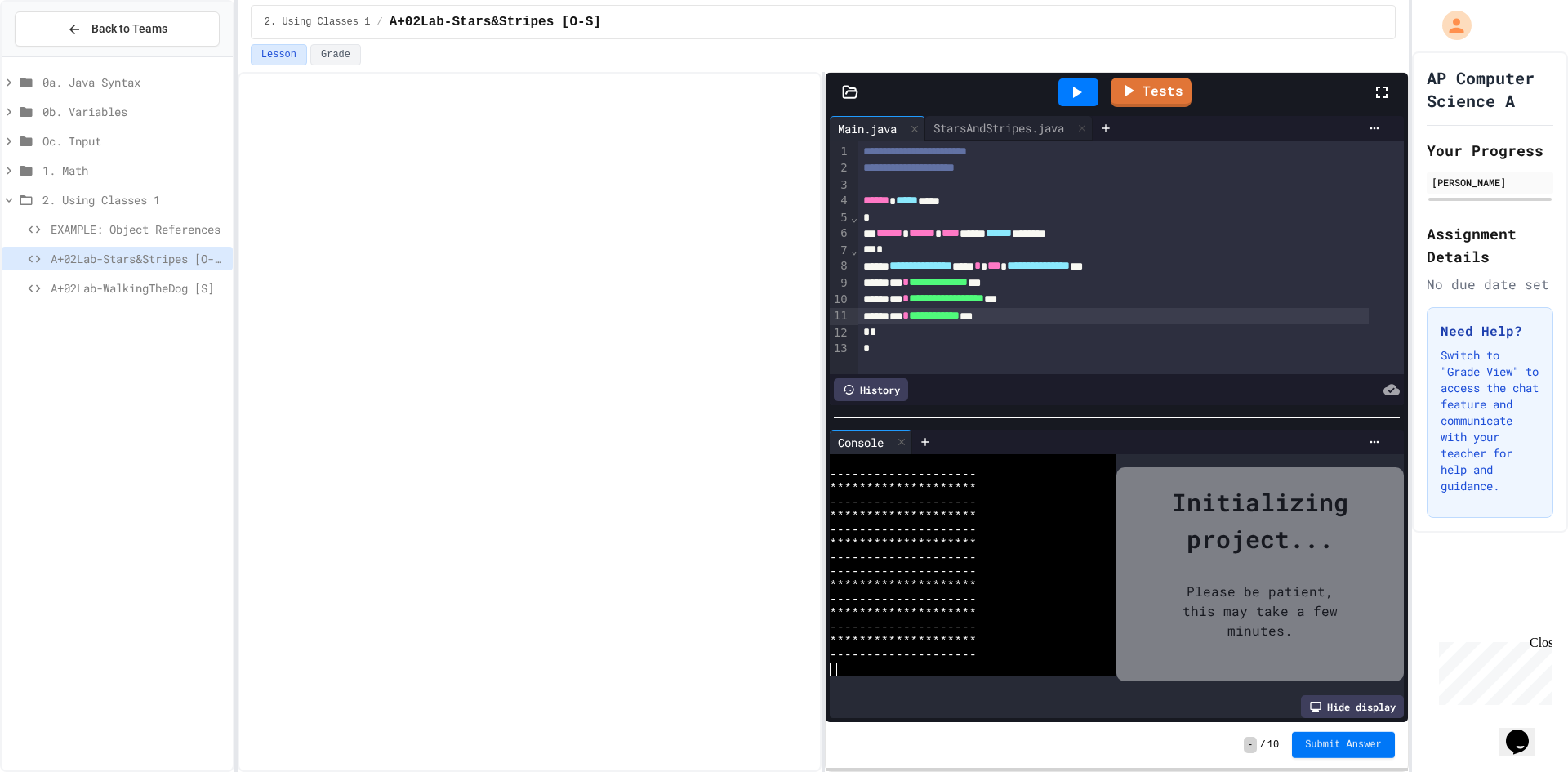
click at [1331, 734] on button "Submit Answer" at bounding box center [1343, 745] width 103 height 26
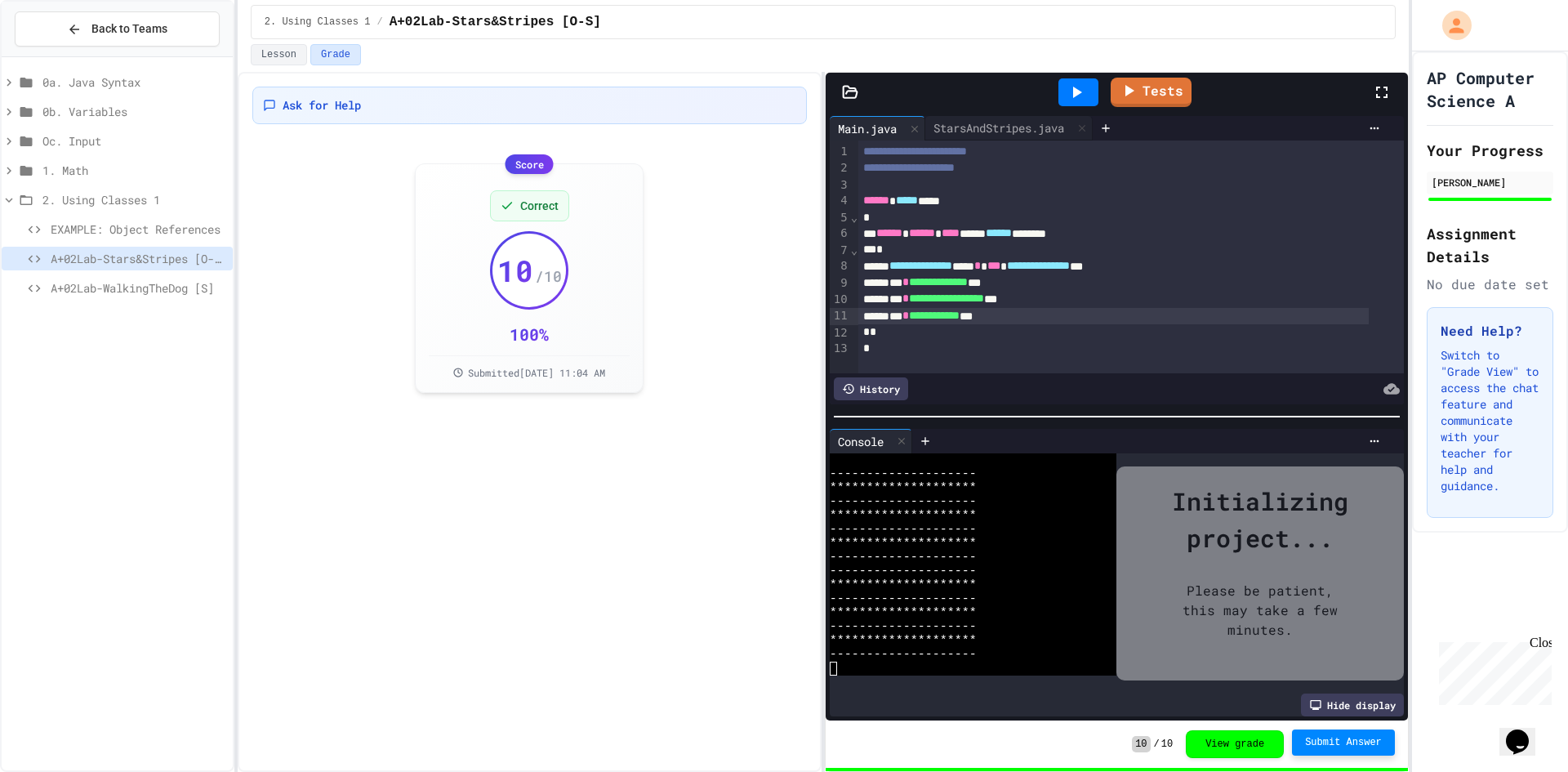
click at [116, 299] on div "A+02Lab-WalkingTheDog [S]" at bounding box center [117, 288] width 231 height 24
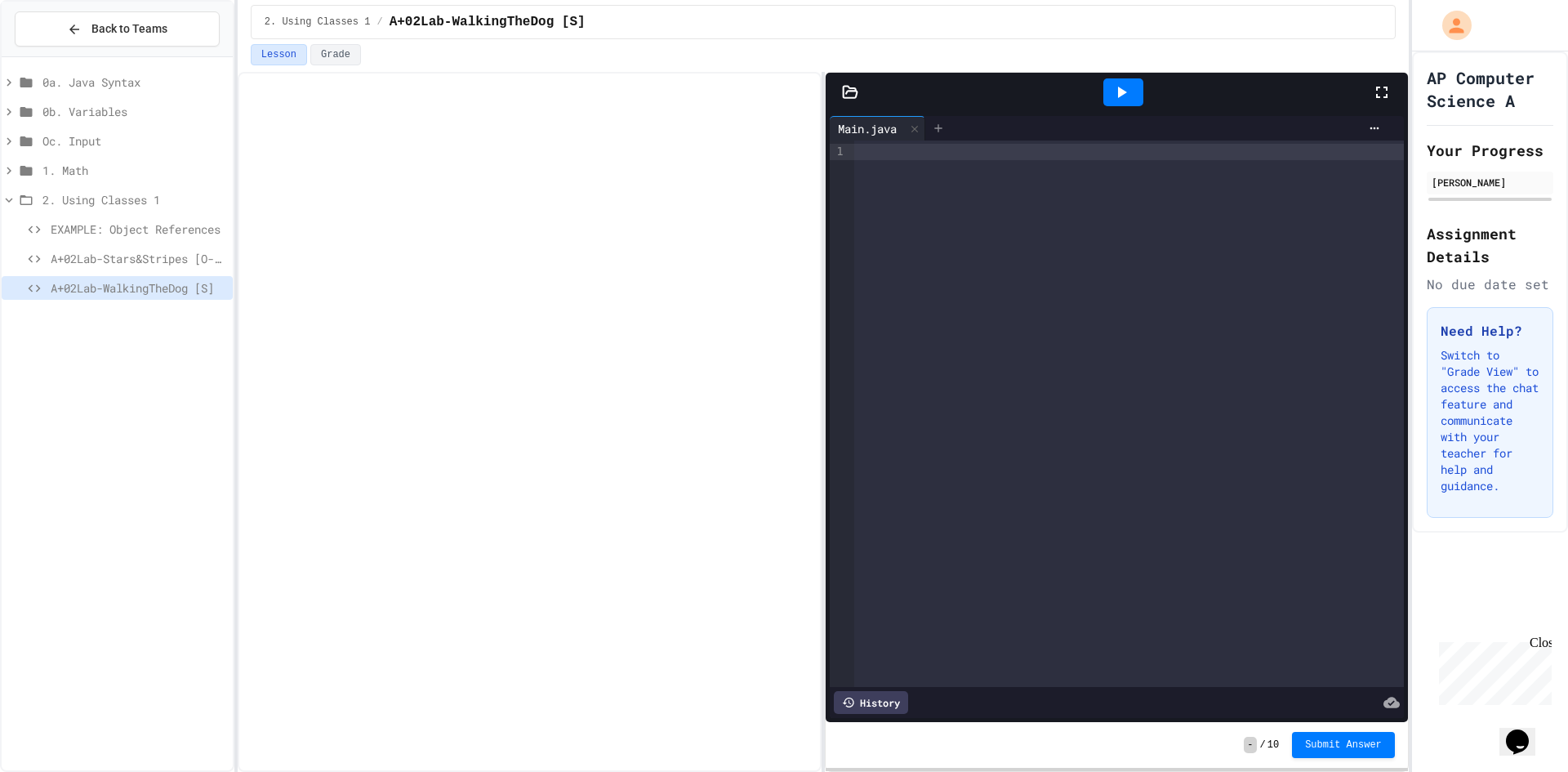
click at [945, 122] on icon at bounding box center [939, 129] width 13 height 13
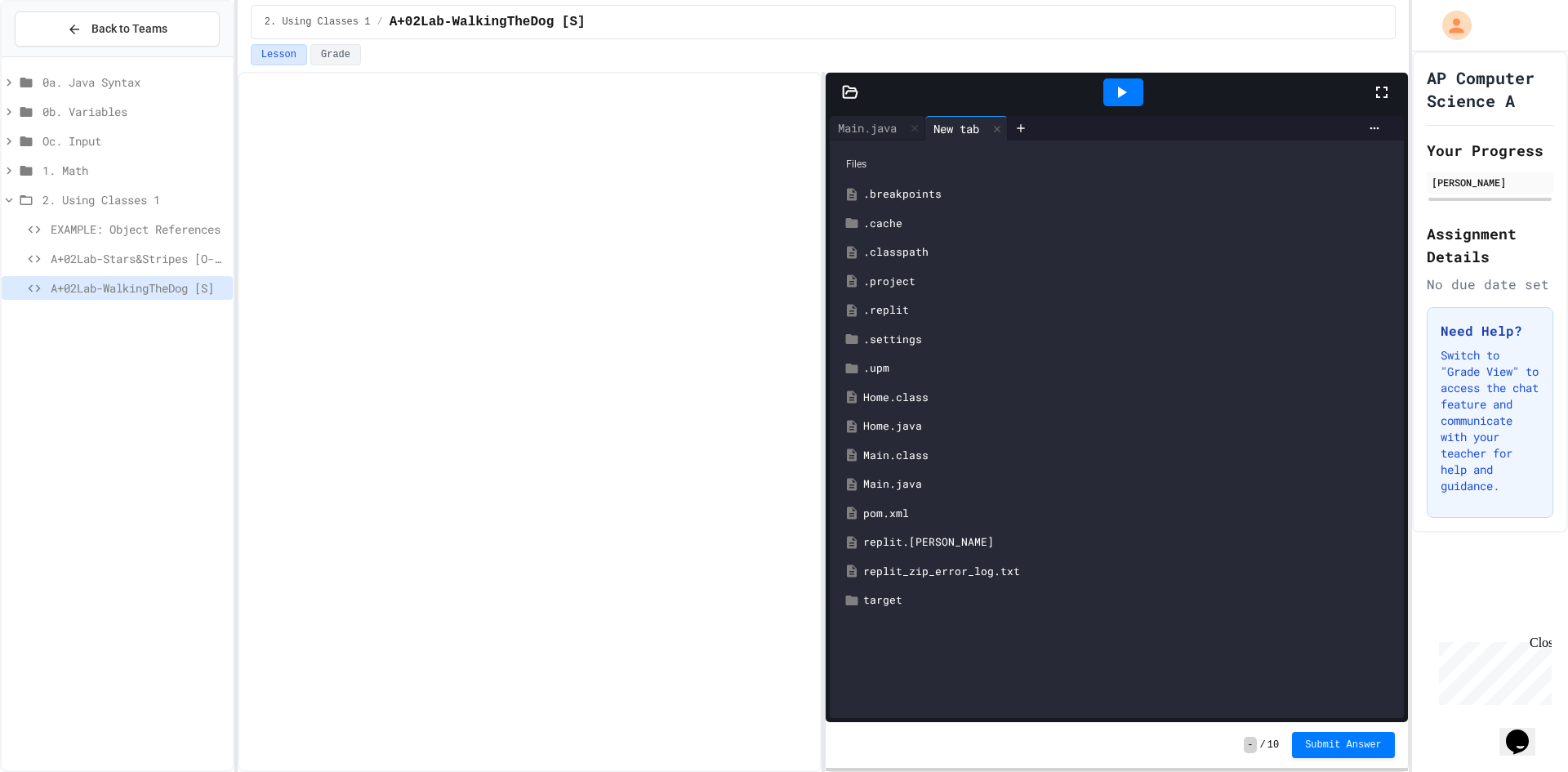
click at [918, 423] on div "Home.java" at bounding box center [1128, 427] width 531 height 17
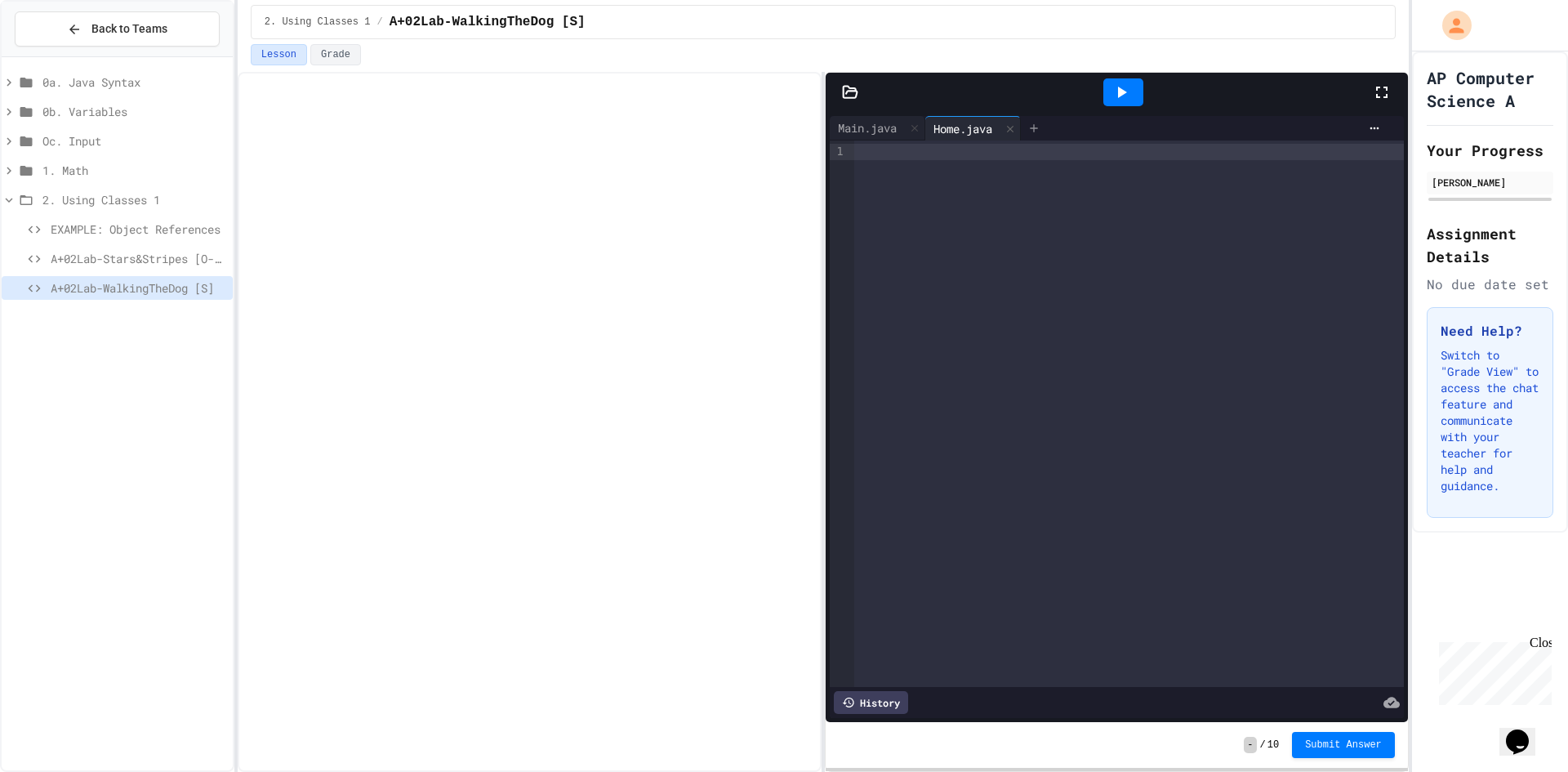
click at [1039, 134] on icon at bounding box center [1034, 129] width 13 height 13
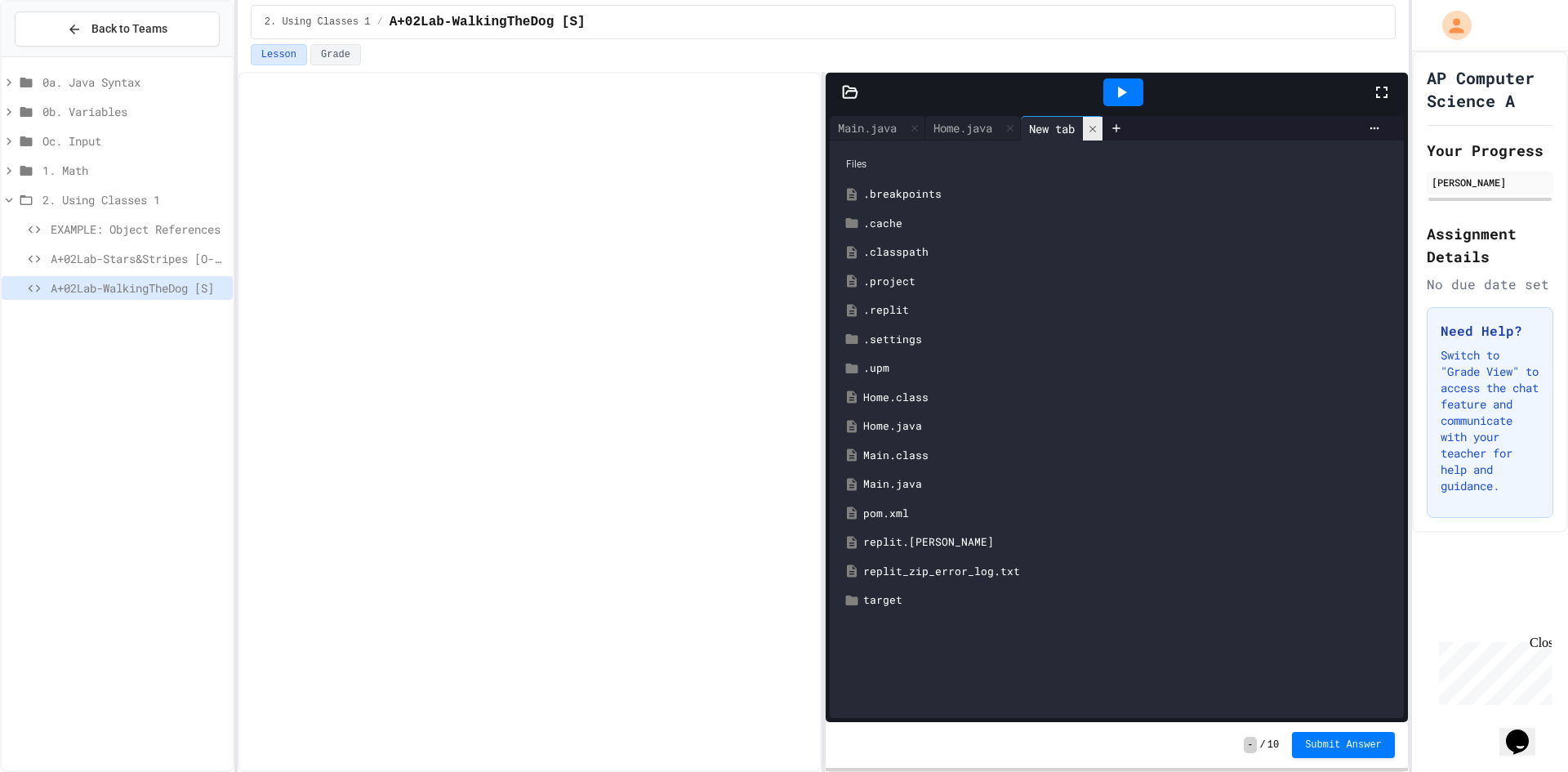
click at [1093, 124] on div at bounding box center [1092, 129] width 19 height 24
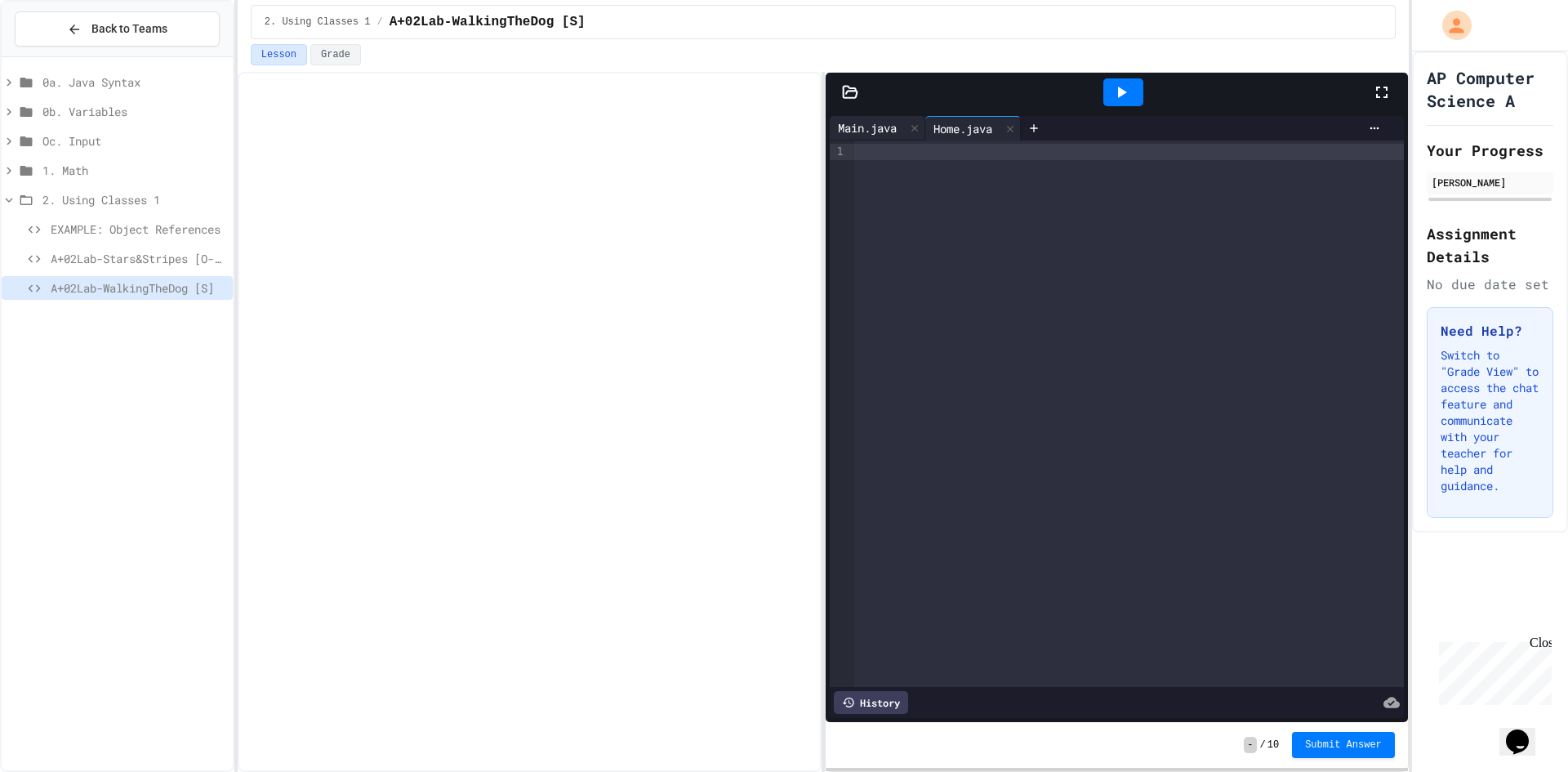
click at [866, 129] on div "Main.java" at bounding box center [867, 128] width 75 height 18
click at [958, 125] on div "Home.java" at bounding box center [963, 128] width 75 height 18
click at [864, 122] on div "Main.java" at bounding box center [867, 128] width 75 height 18
drag, startPoint x: 976, startPoint y: 119, endPoint x: 1020, endPoint y: 119, distance: 44.0
click at [977, 119] on div "Home.java" at bounding box center [963, 128] width 75 height 18
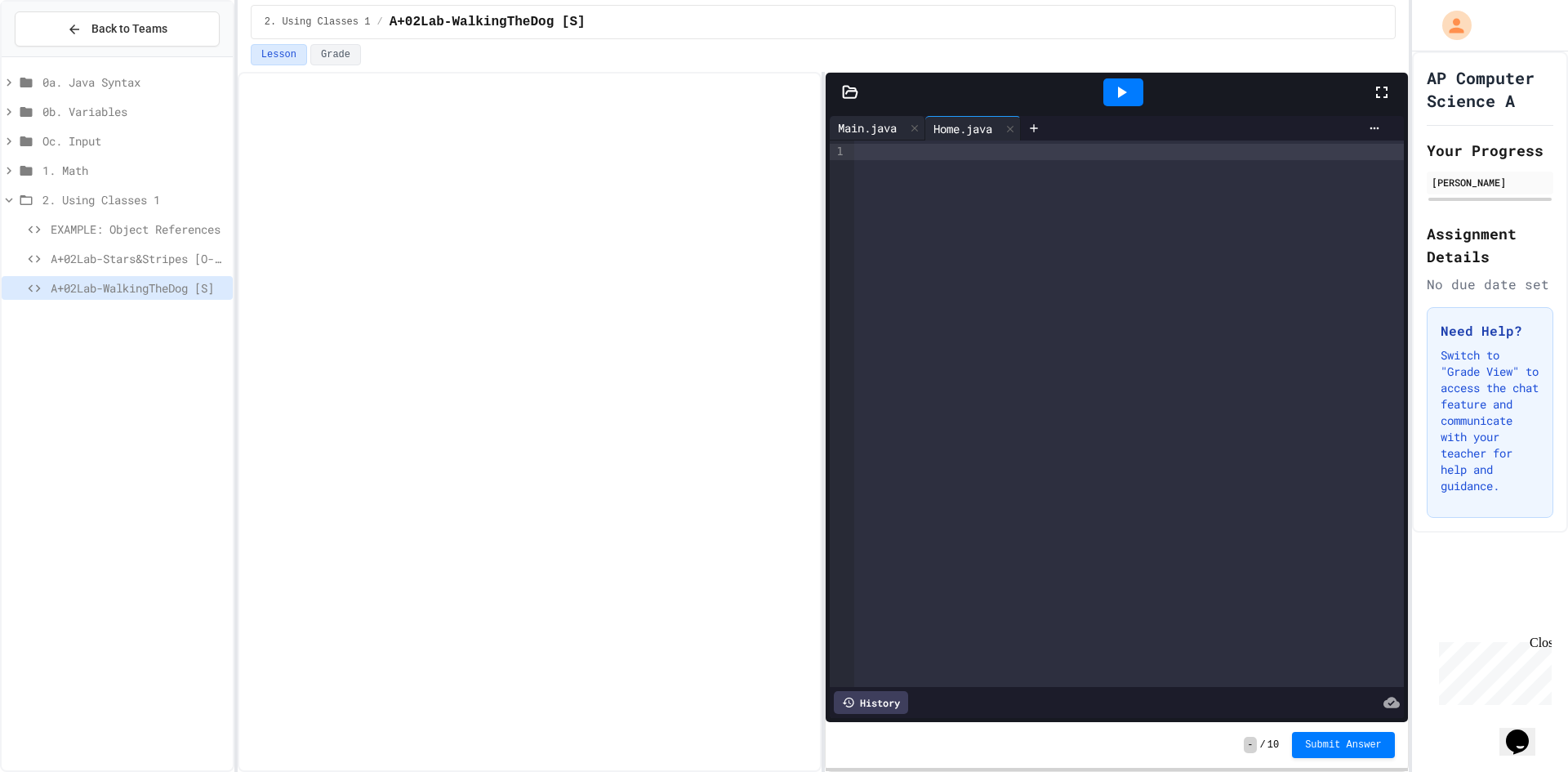
click at [879, 126] on div "Main.java" at bounding box center [867, 128] width 75 height 18
click at [1038, 130] on icon at bounding box center [1034, 129] width 13 height 13
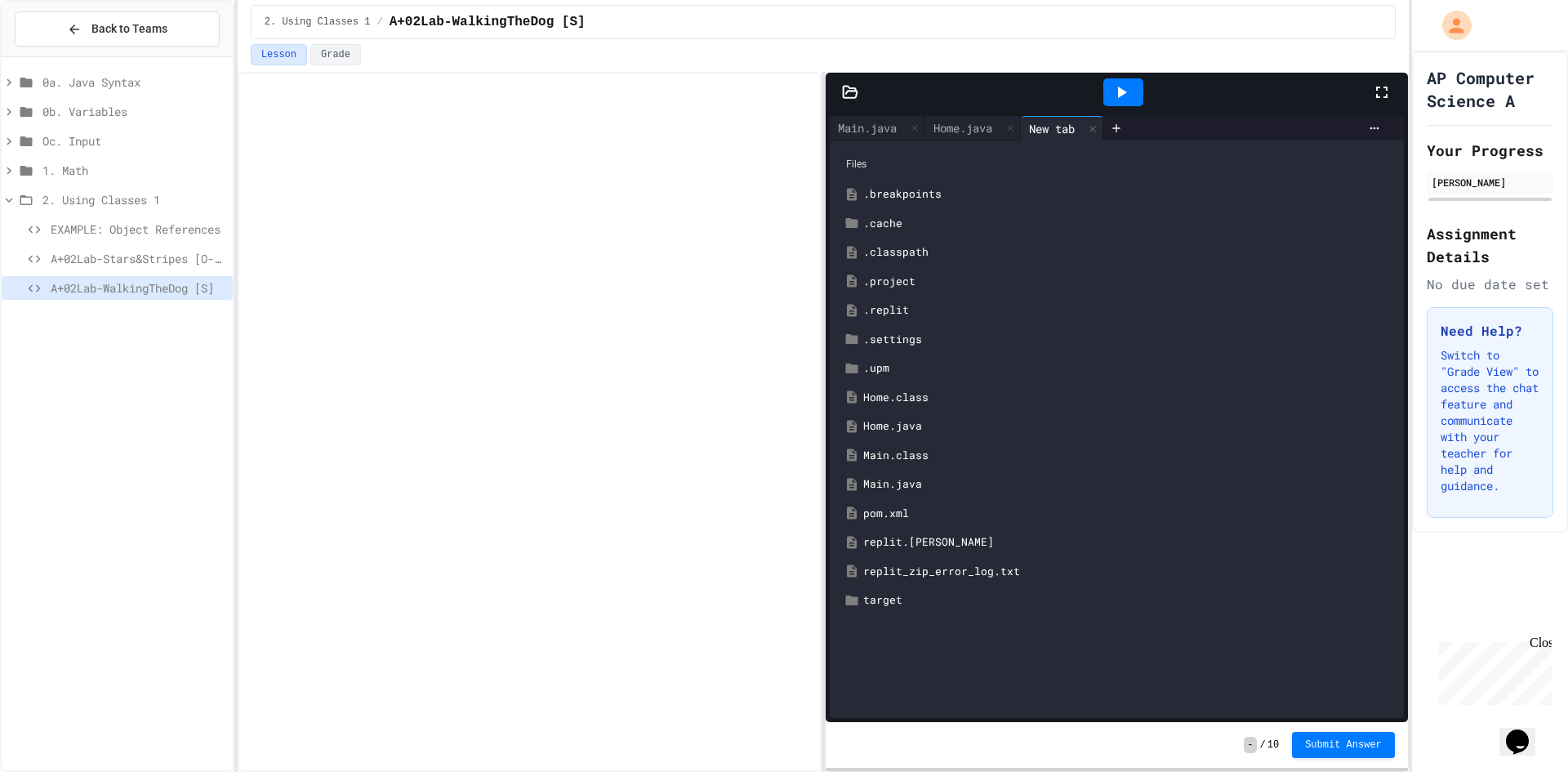
click at [905, 546] on div "replit.[PERSON_NAME]" at bounding box center [1128, 543] width 531 height 17
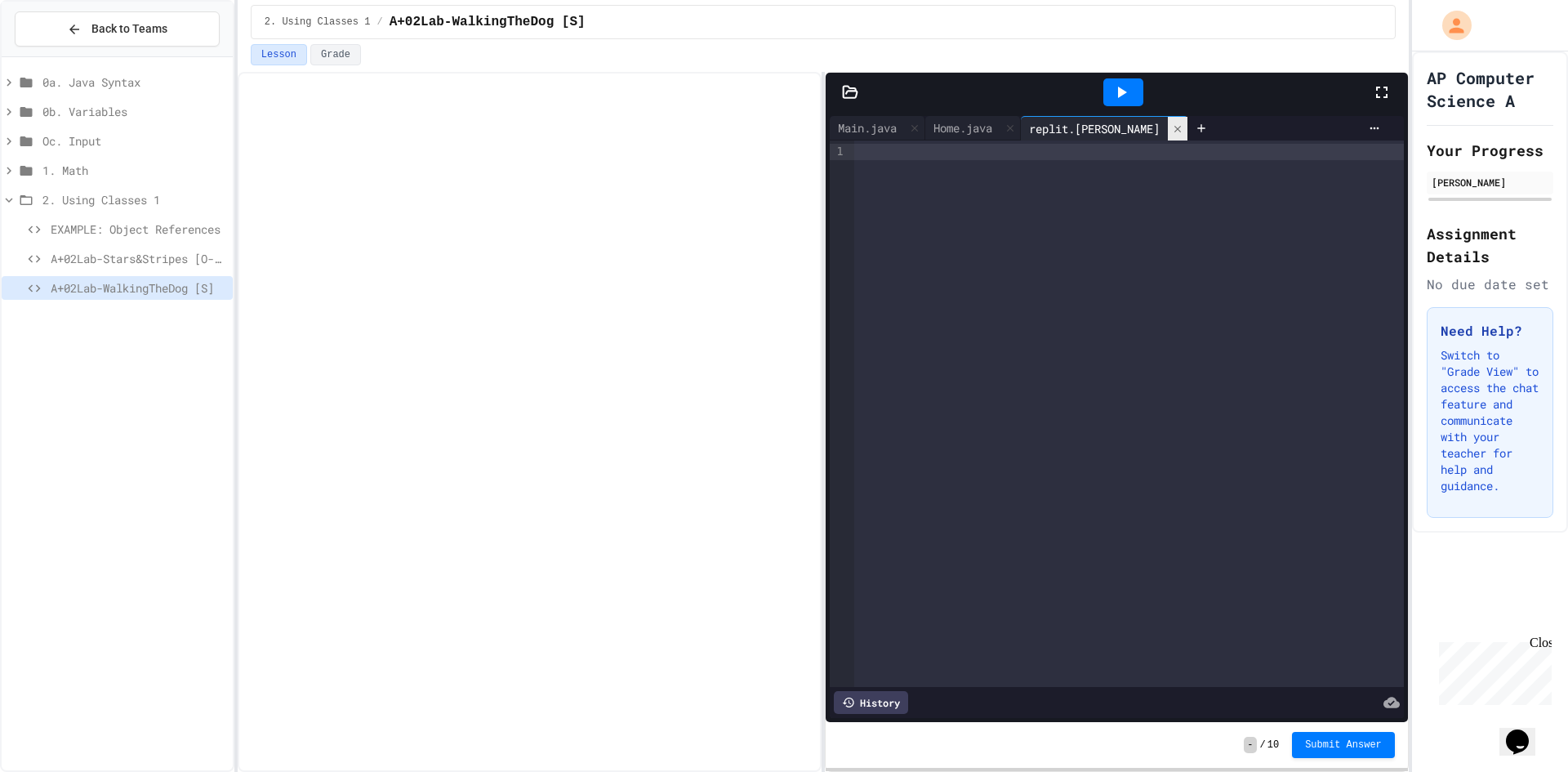
click at [1173, 125] on icon at bounding box center [1178, 129] width 11 height 11
click at [856, 133] on div "Main.java" at bounding box center [867, 128] width 75 height 18
click at [857, 92] on icon at bounding box center [850, 92] width 17 height 17
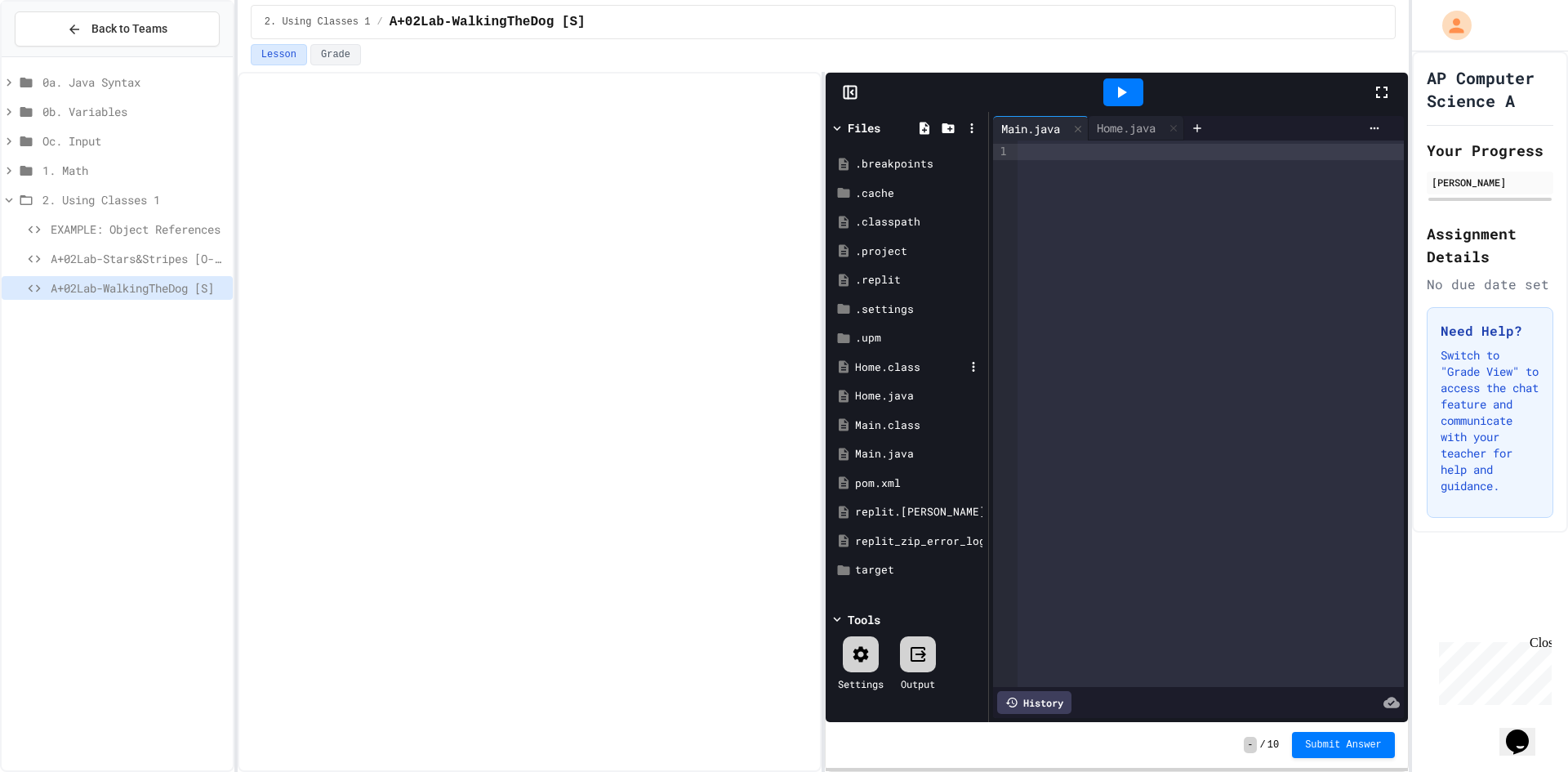
click at [916, 368] on div "Home.class" at bounding box center [910, 368] width 109 height 17
click at [1174, 227] on div at bounding box center [1210, 413] width 386 height 546
click at [1282, 123] on icon at bounding box center [1276, 129] width 11 height 11
